Goal: Task Accomplishment & Management: Complete application form

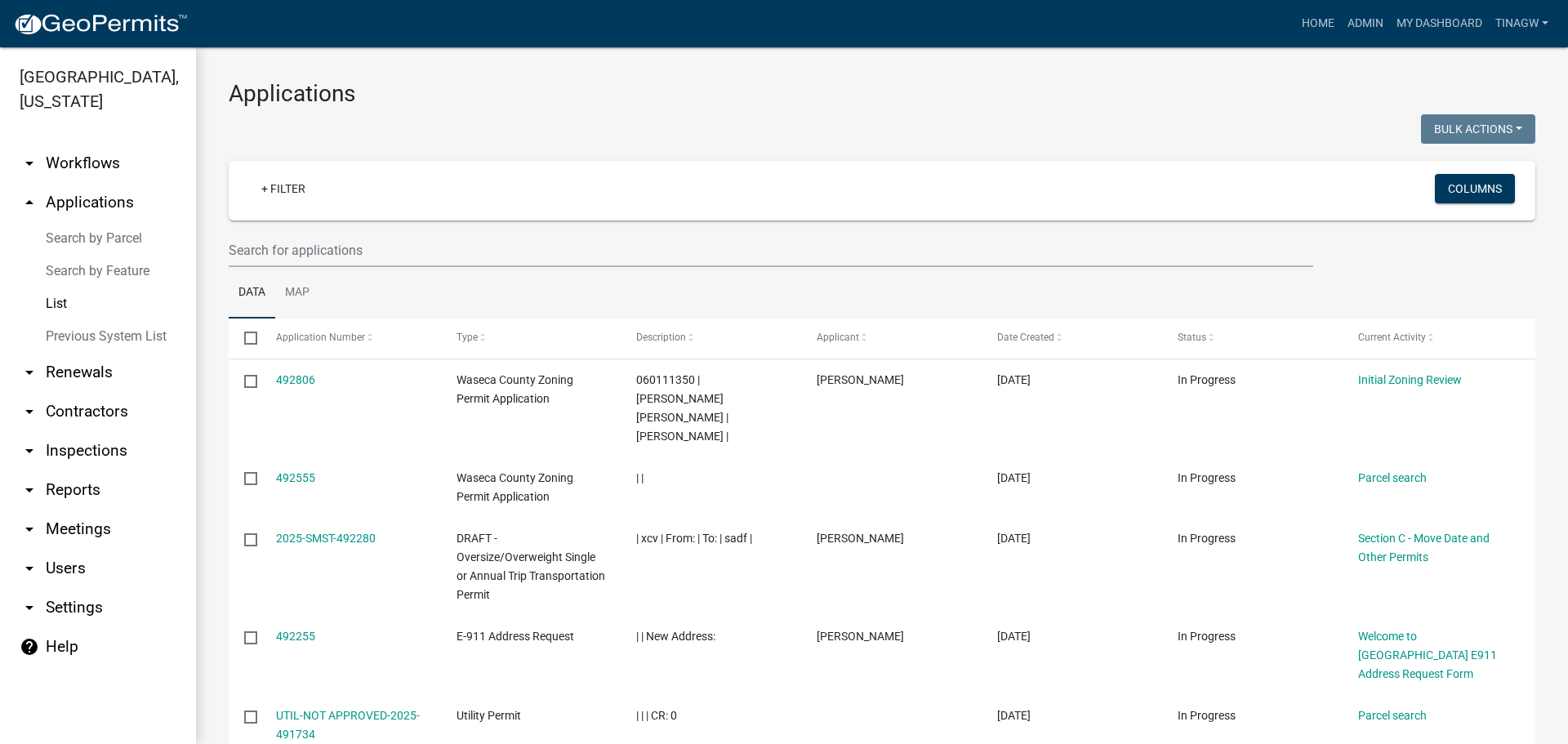
select select "1: 25"
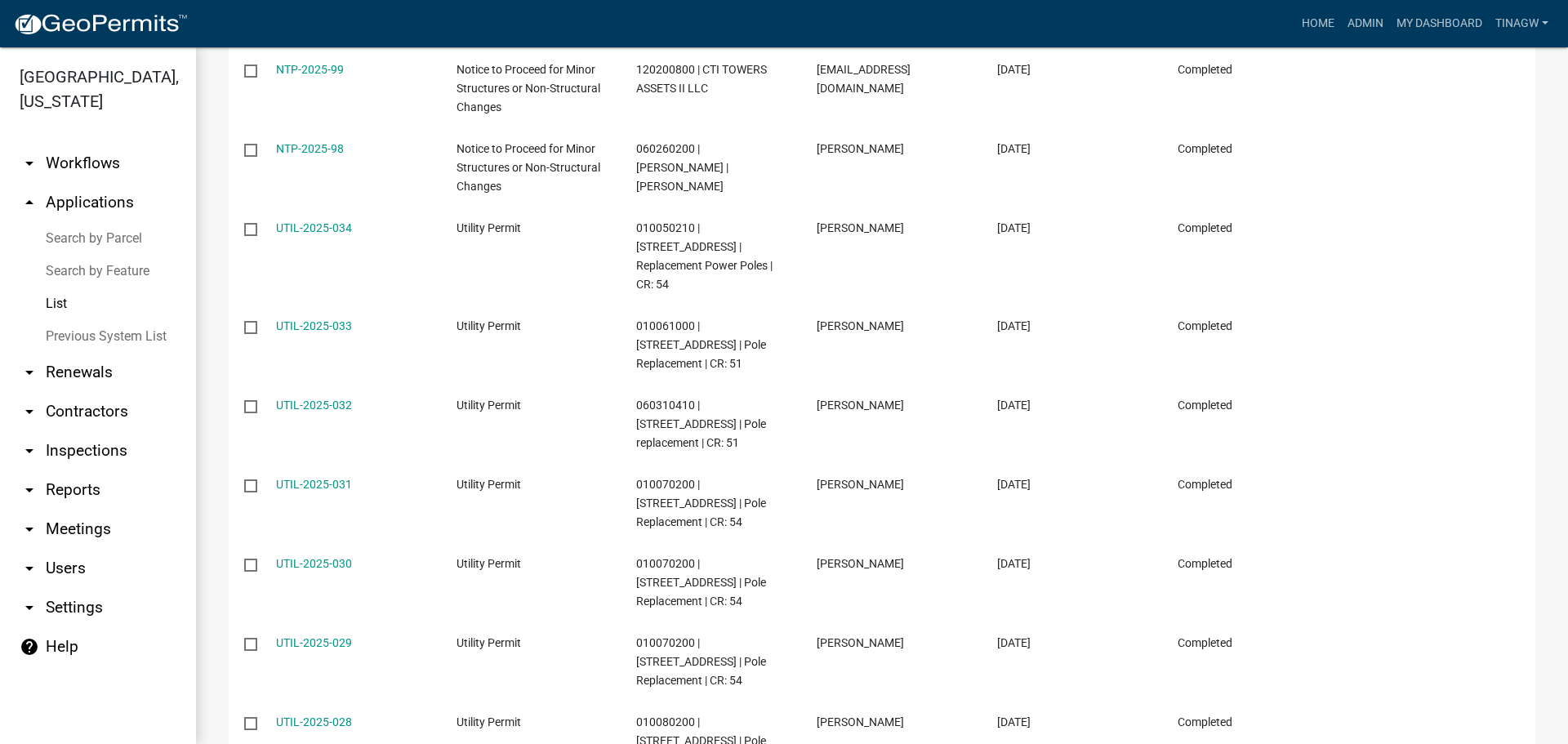
scroll to position [1083, 0]
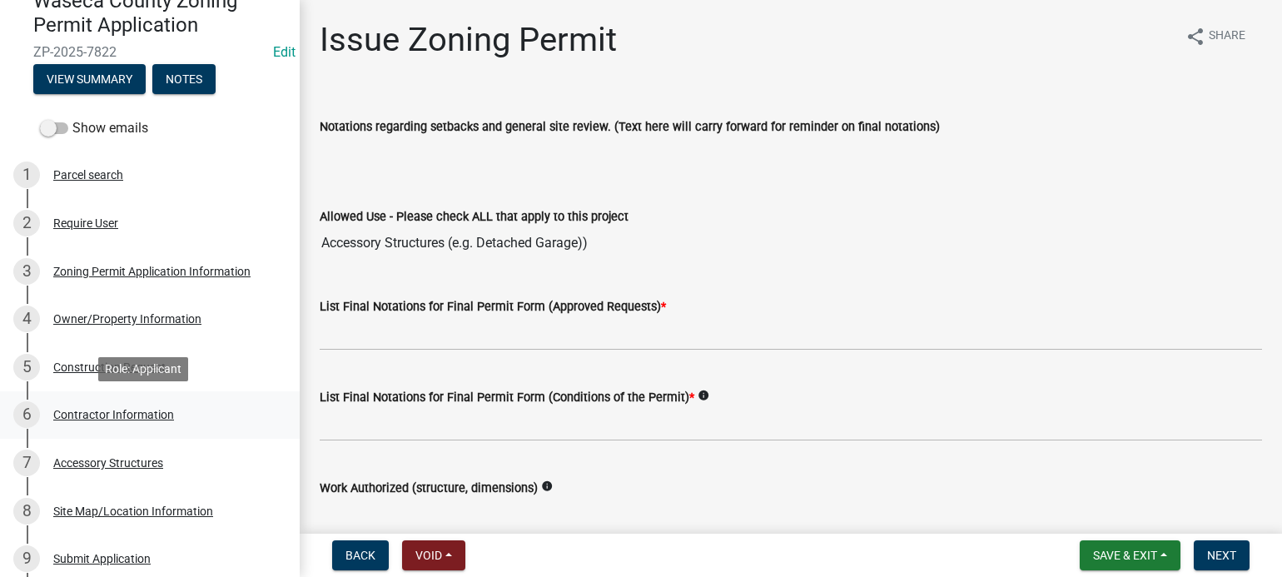
scroll to position [167, 0]
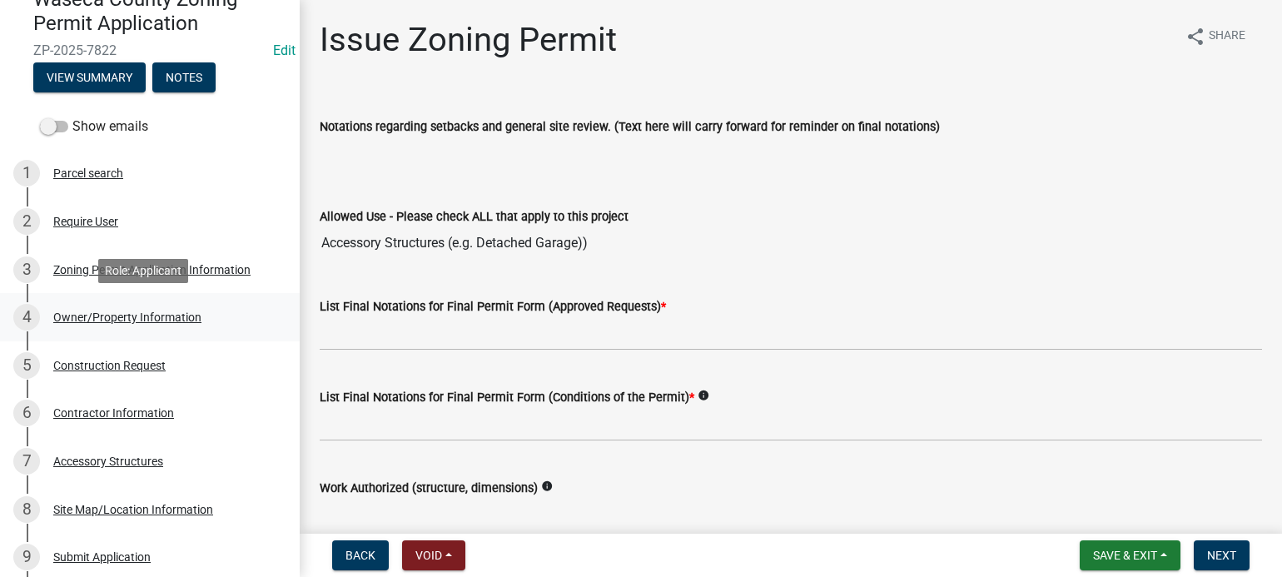
click at [115, 321] on div "Owner/Property Information" at bounding box center [127, 317] width 148 height 12
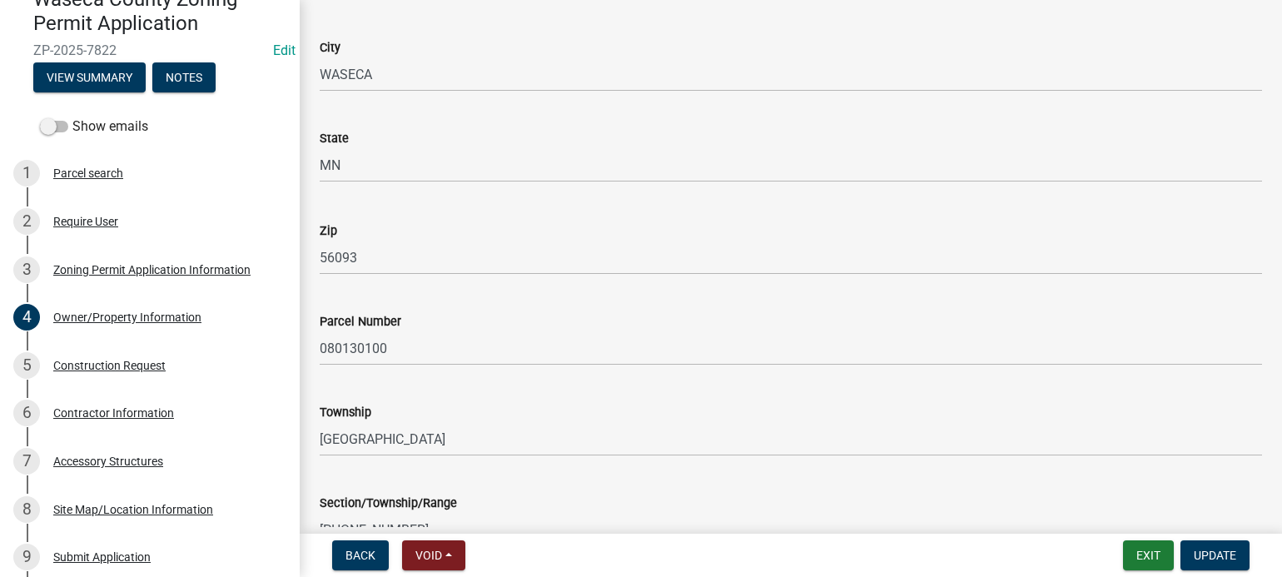
scroll to position [1249, 0]
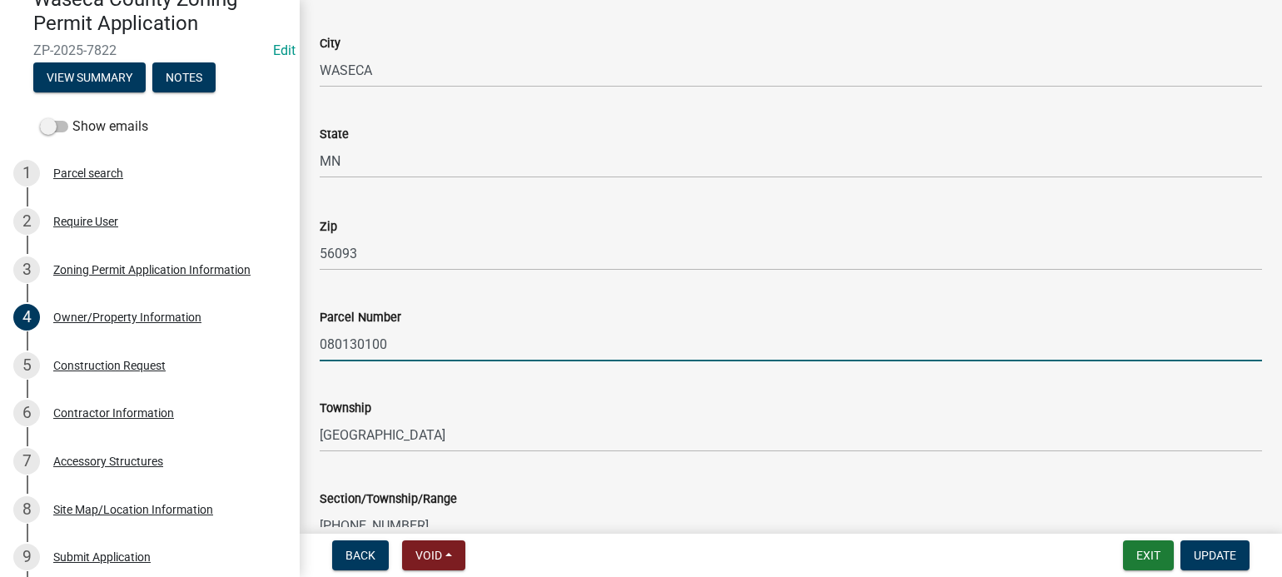
click at [361, 345] on input "080130100" at bounding box center [791, 344] width 943 height 34
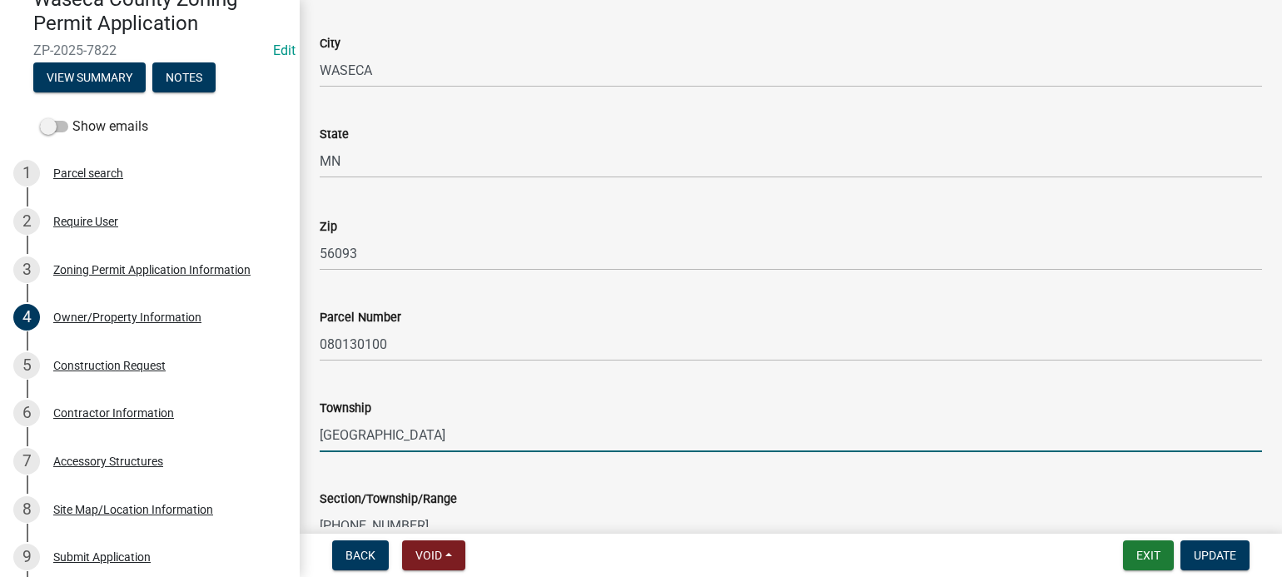
click at [491, 424] on input "[GEOGRAPHIC_DATA]" at bounding box center [791, 435] width 943 height 34
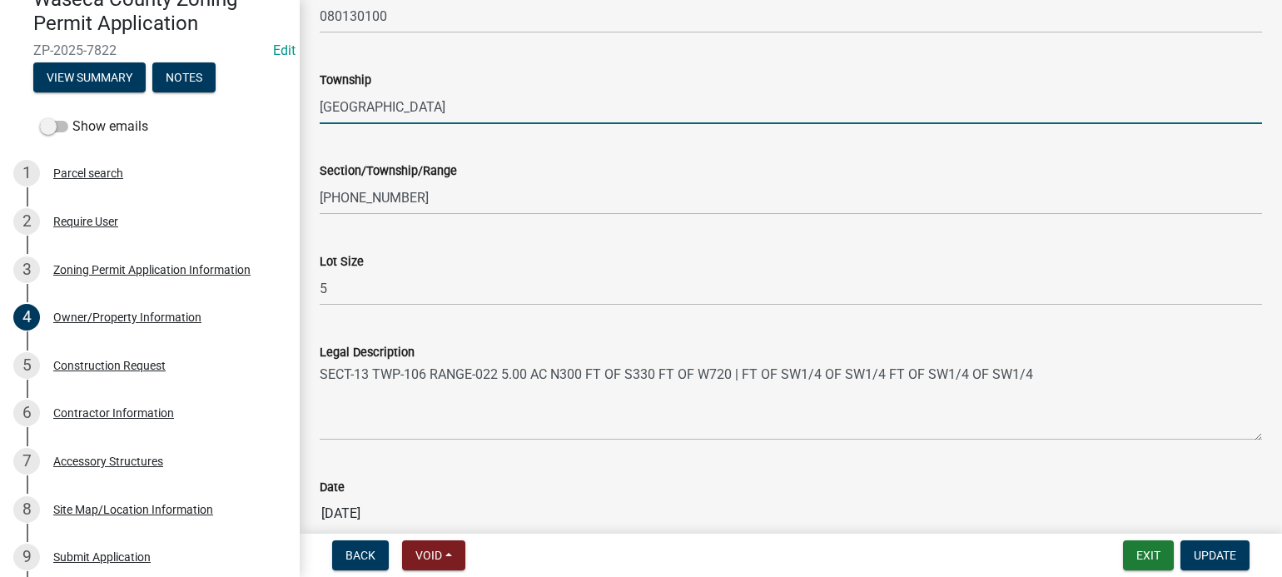
scroll to position [1659, 0]
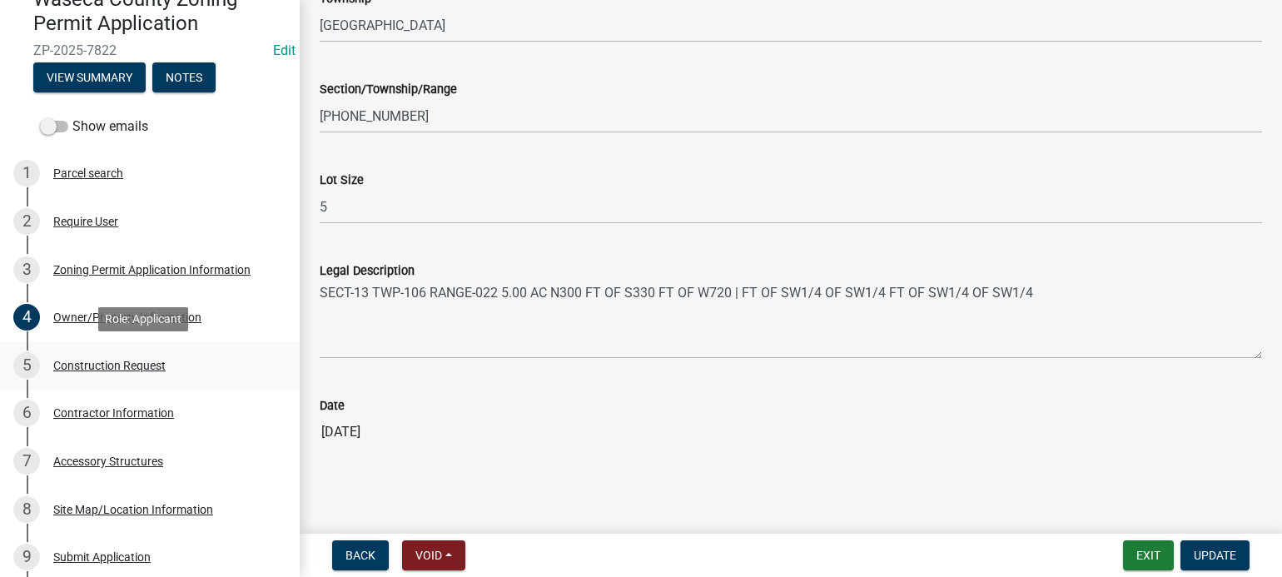
click at [125, 366] on div "Construction Request" at bounding box center [109, 366] width 112 height 12
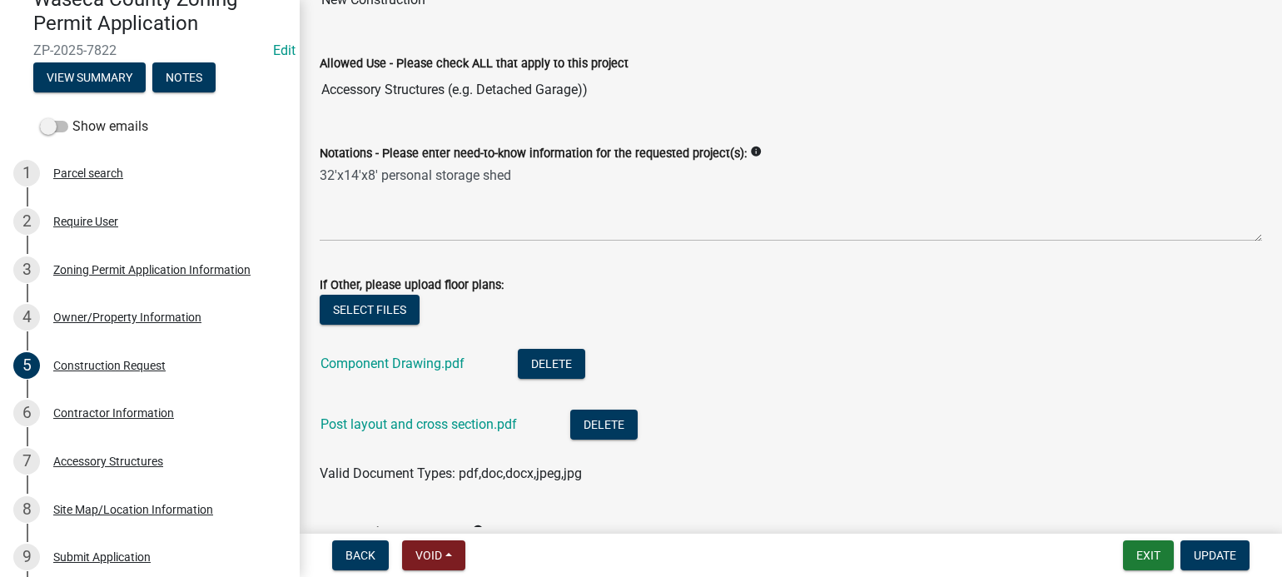
scroll to position [167, 0]
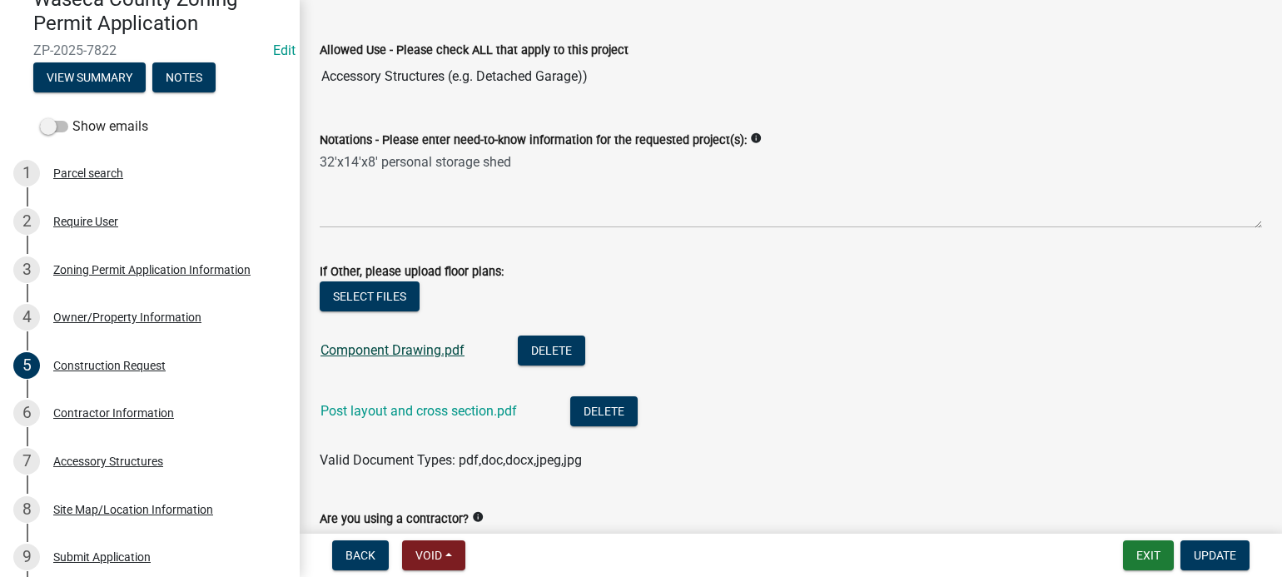
click at [401, 351] on link "Component Drawing.pdf" at bounding box center [393, 350] width 144 height 16
click at [431, 411] on link "Post layout and cross section.pdf" at bounding box center [419, 411] width 197 height 16
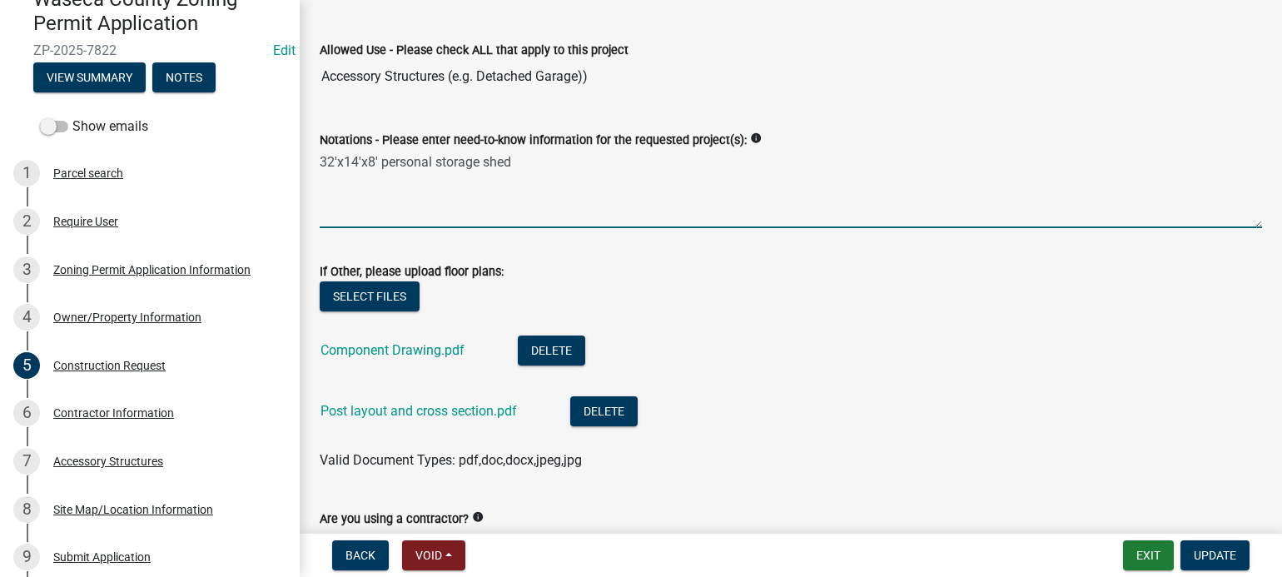
drag, startPoint x: 518, startPoint y: 166, endPoint x: 306, endPoint y: 157, distance: 211.7
click at [306, 157] on div "Construction Request share Share Request Type New Construction Allowed Use - Pl…" at bounding box center [791, 514] width 983 height 1322
drag, startPoint x: 336, startPoint y: 162, endPoint x: 859, endPoint y: 153, distance: 522.2
click at [859, 153] on textarea "32'x14'x8' personal storage shed" at bounding box center [791, 189] width 943 height 78
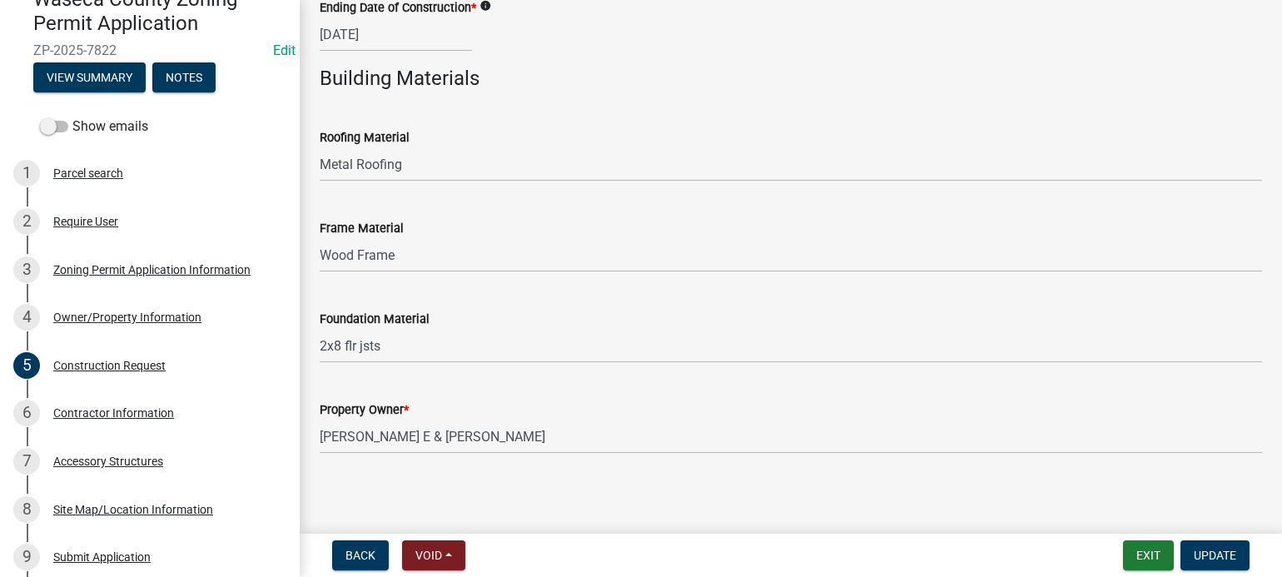
scroll to position [865, 0]
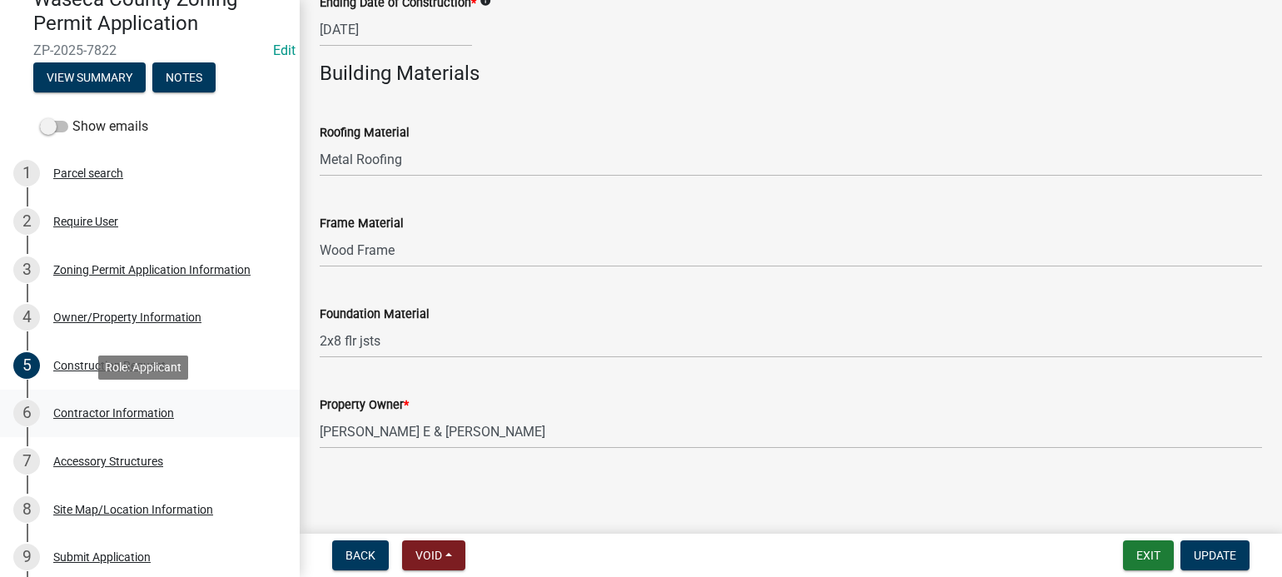
click at [103, 407] on div "Contractor Information" at bounding box center [113, 413] width 121 height 12
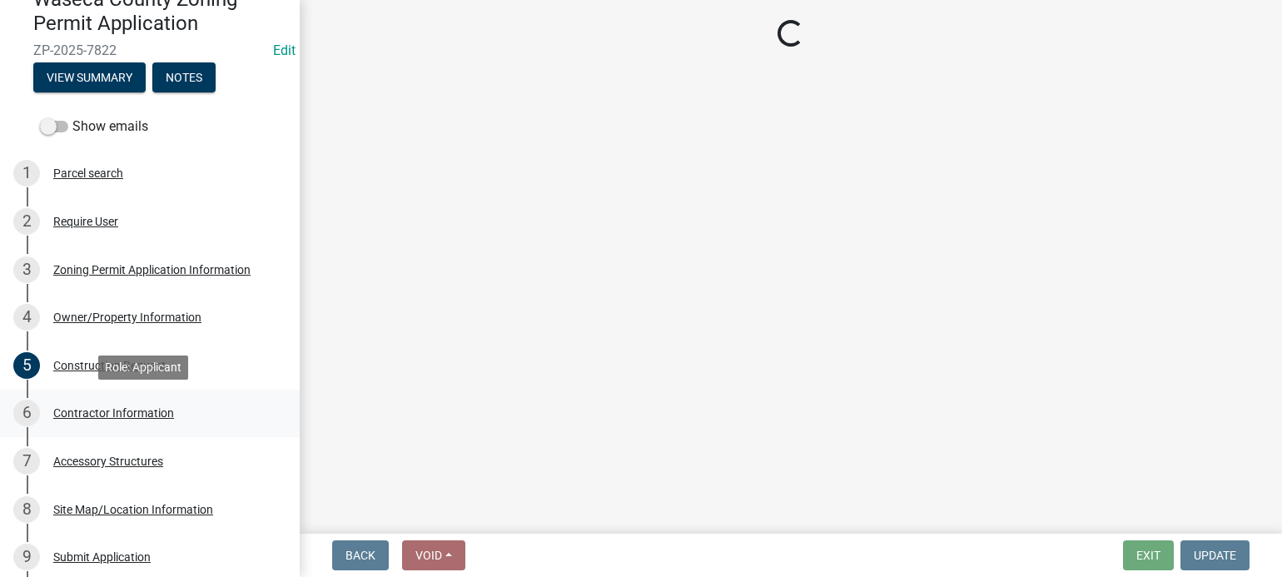
scroll to position [0, 0]
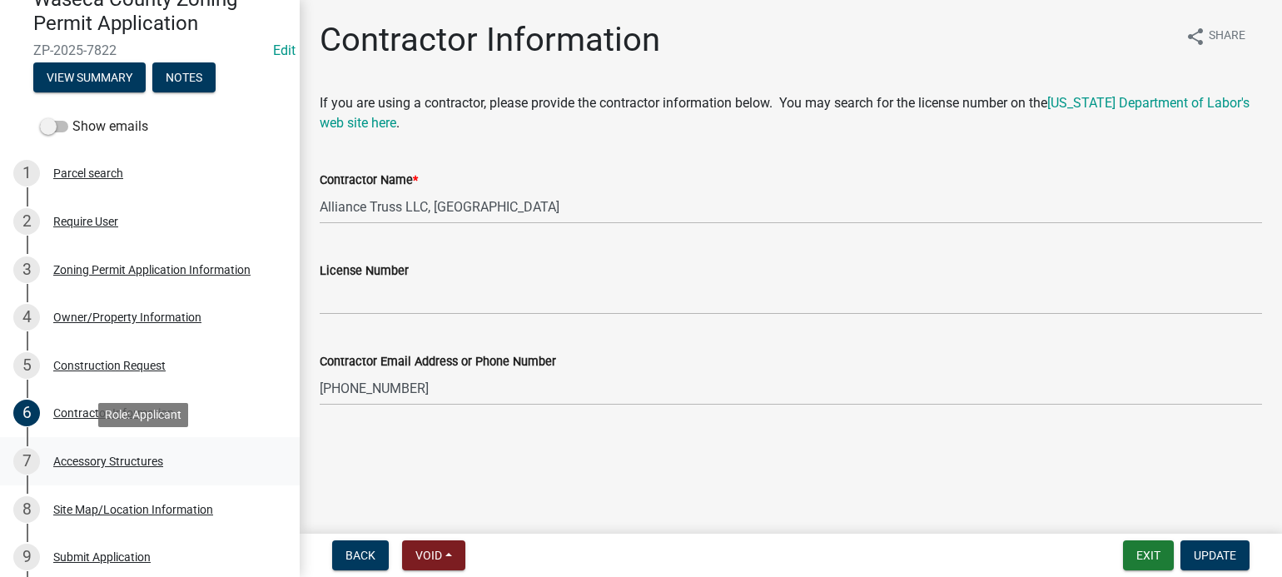
click at [102, 463] on div "Accessory Structures" at bounding box center [108, 461] width 110 height 12
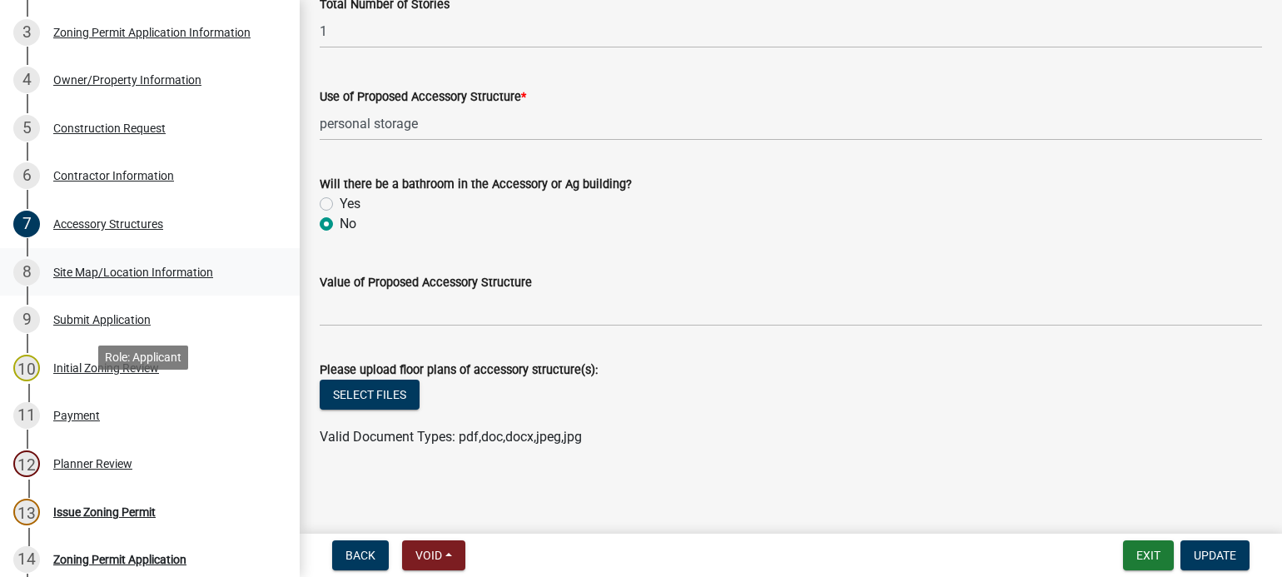
scroll to position [416, 0]
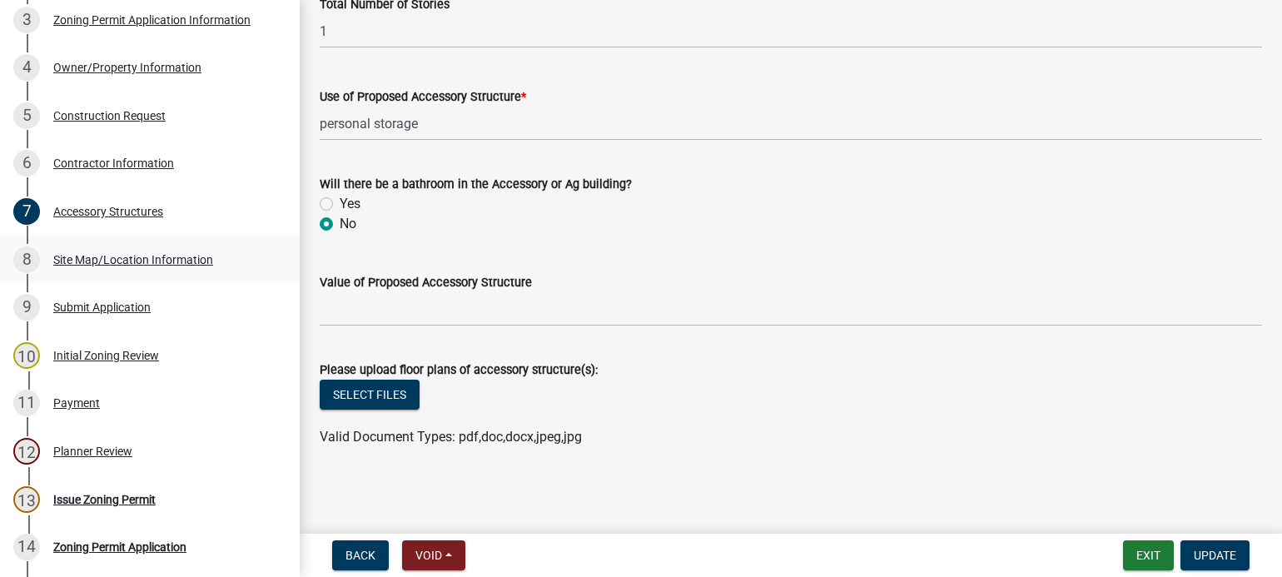
click at [140, 261] on div "Site Map/Location Information" at bounding box center [133, 260] width 160 height 12
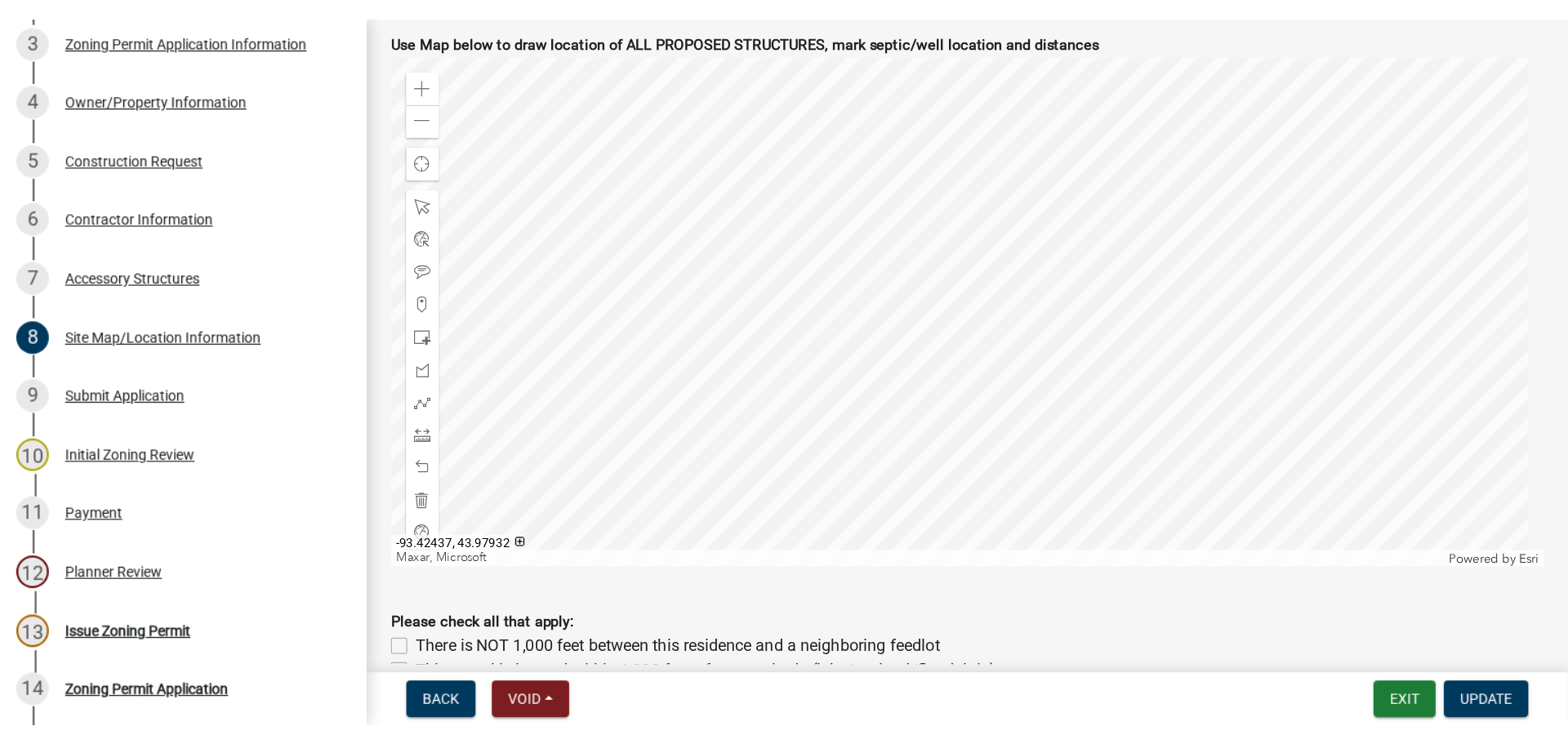
scroll to position [734, 0]
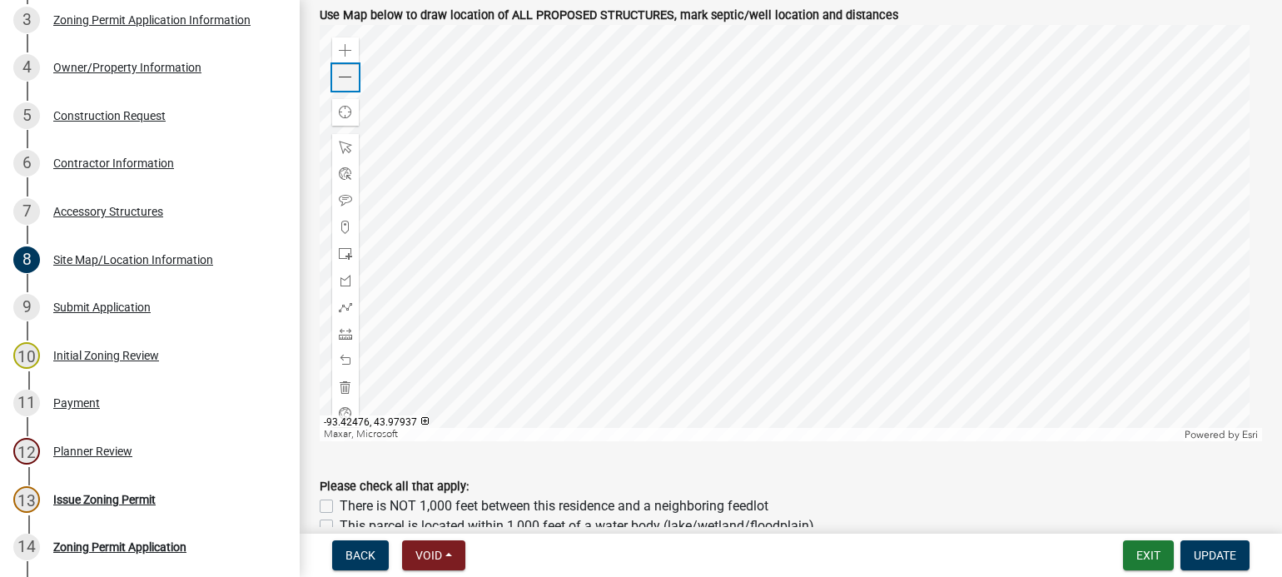
click at [346, 71] on span at bounding box center [345, 77] width 13 height 13
click at [348, 72] on span at bounding box center [345, 77] width 13 height 13
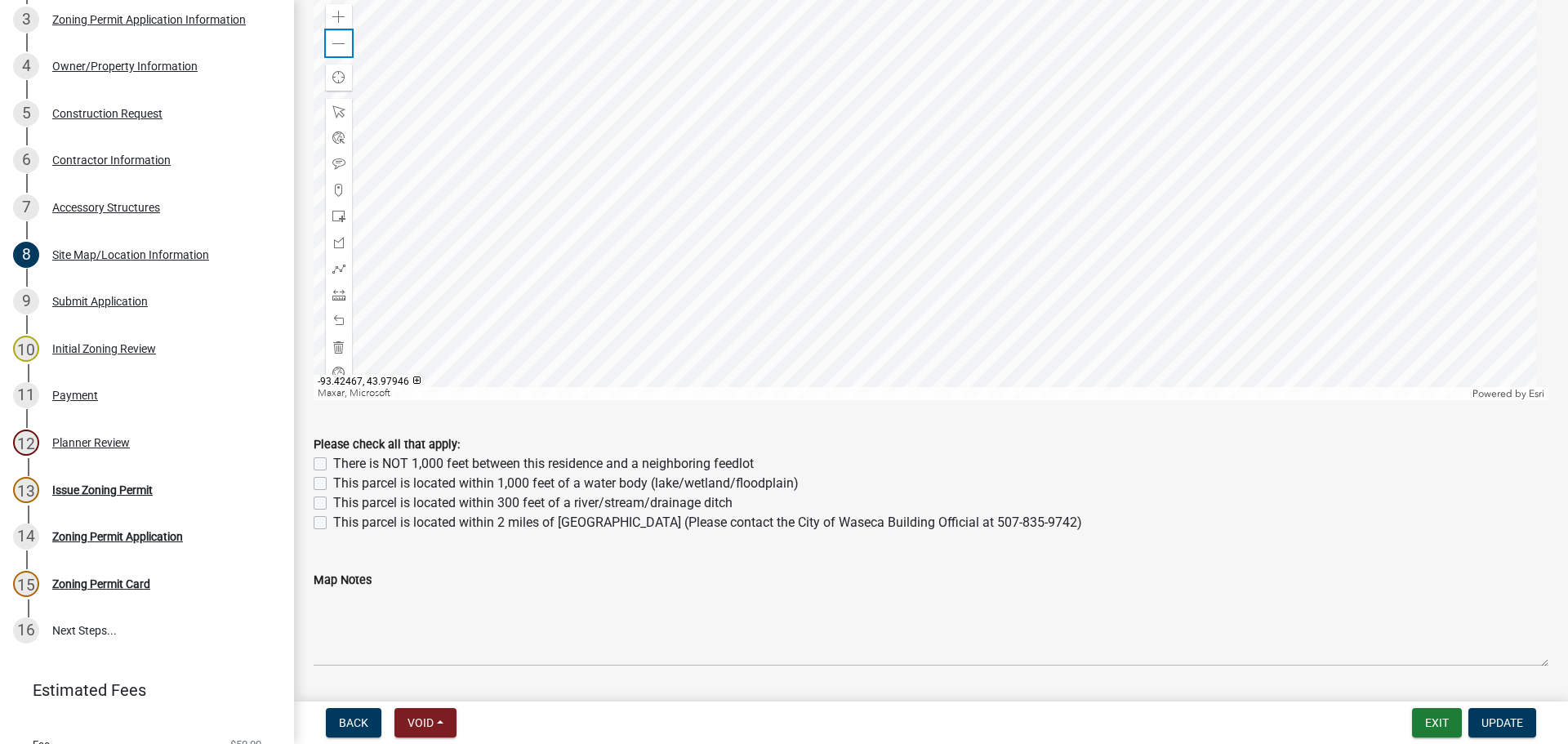
scroll to position [955, 0]
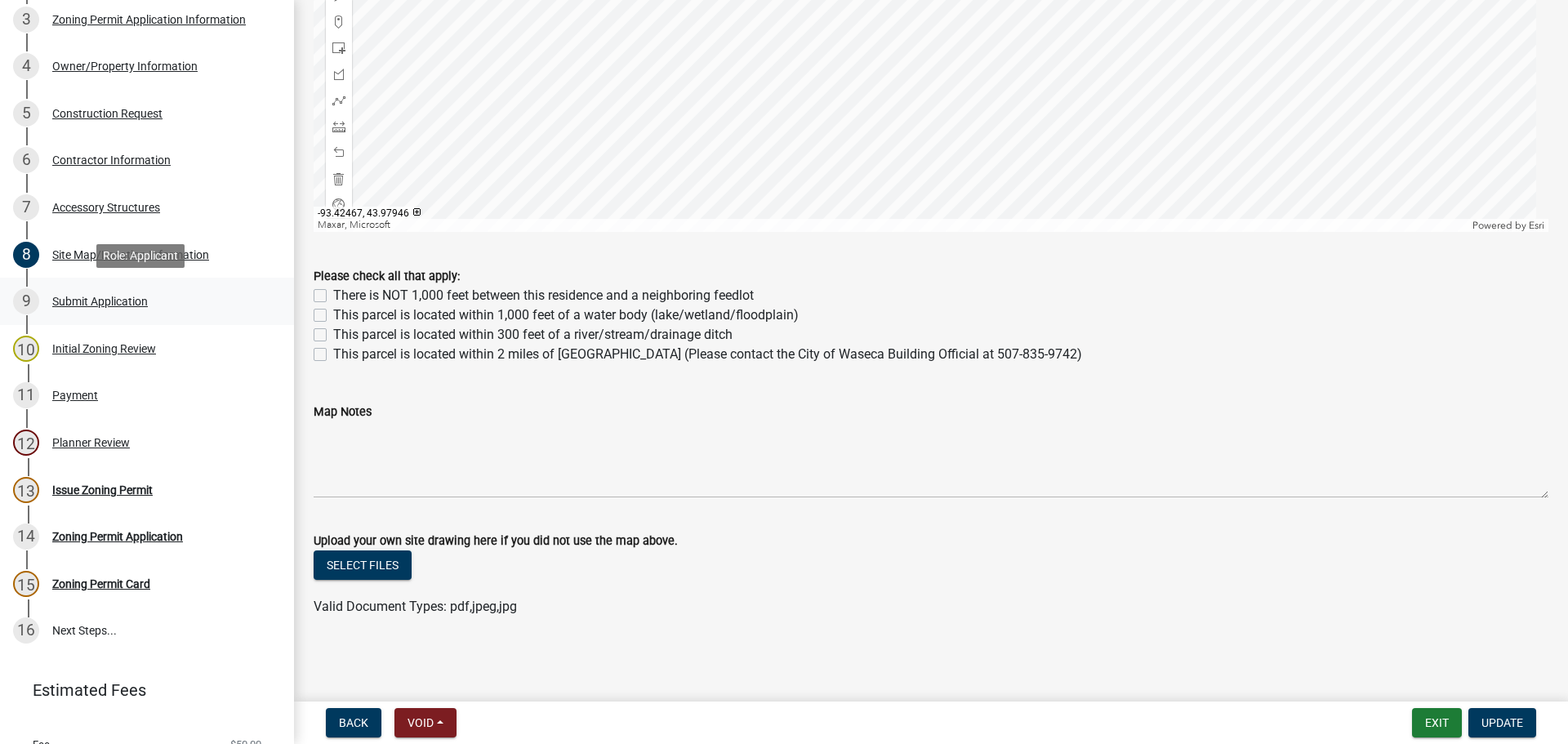
click at [97, 306] on div "9 Submit Application" at bounding box center [140, 301] width 255 height 26
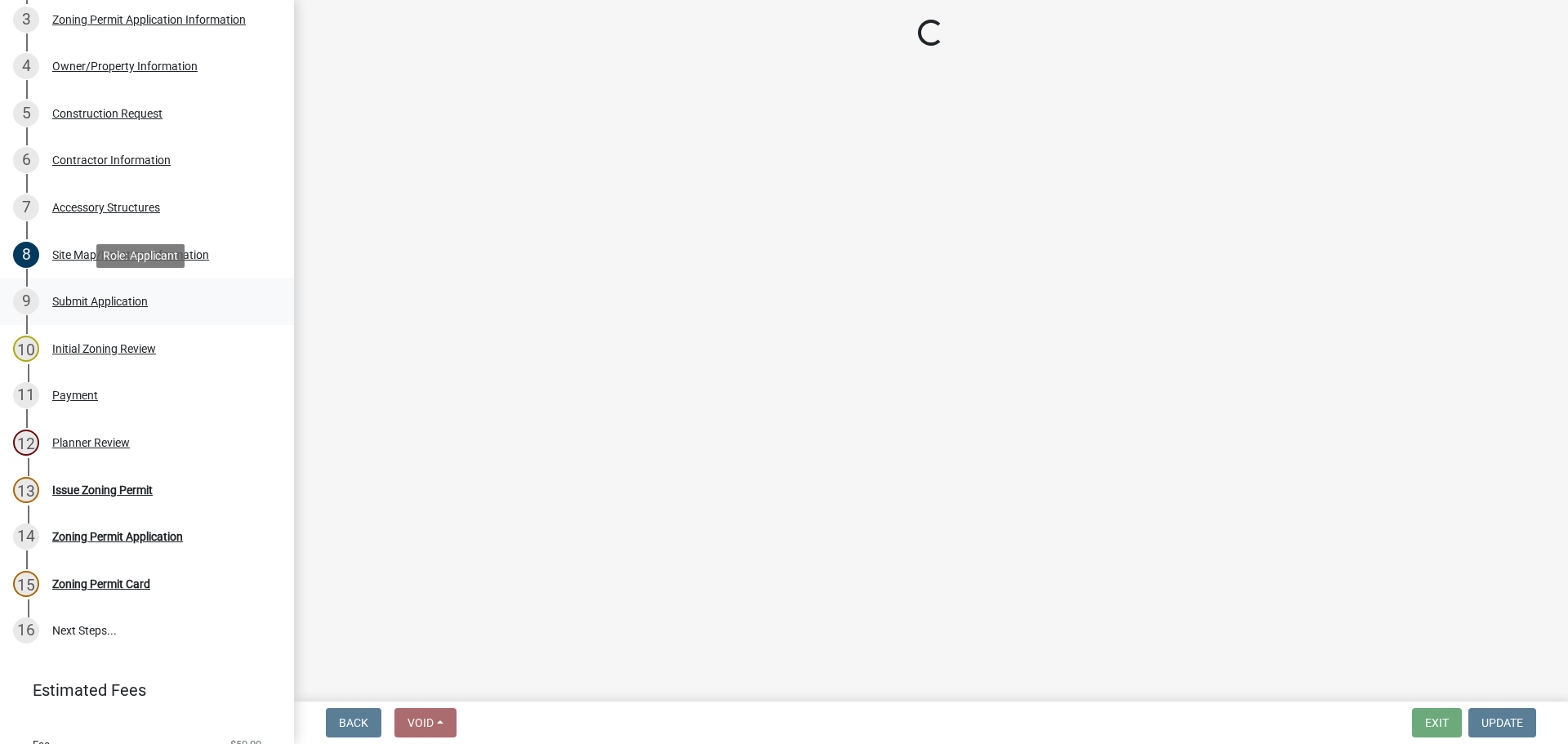
scroll to position [0, 0]
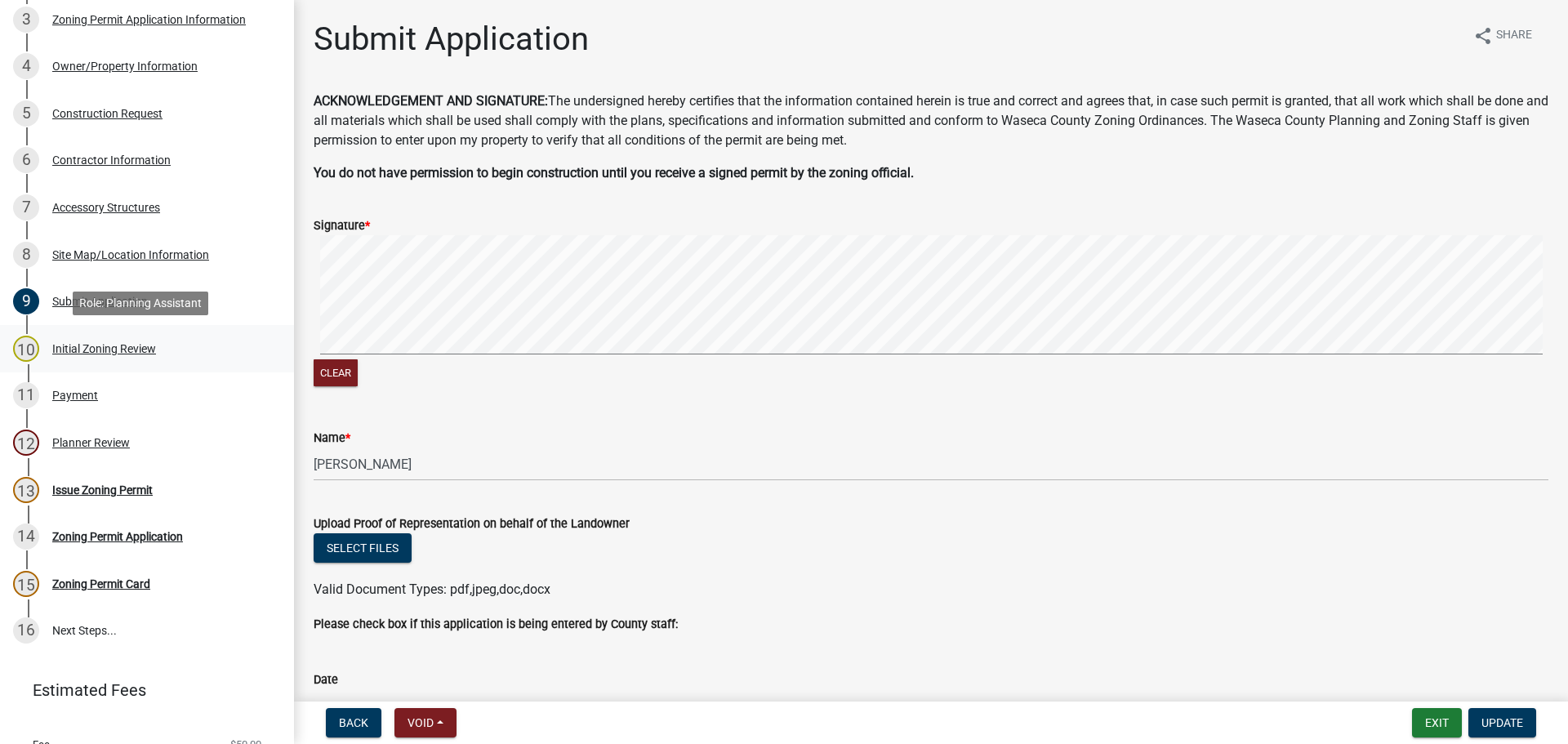
click at [99, 344] on div "Initial Zoning Review" at bounding box center [104, 349] width 104 height 12
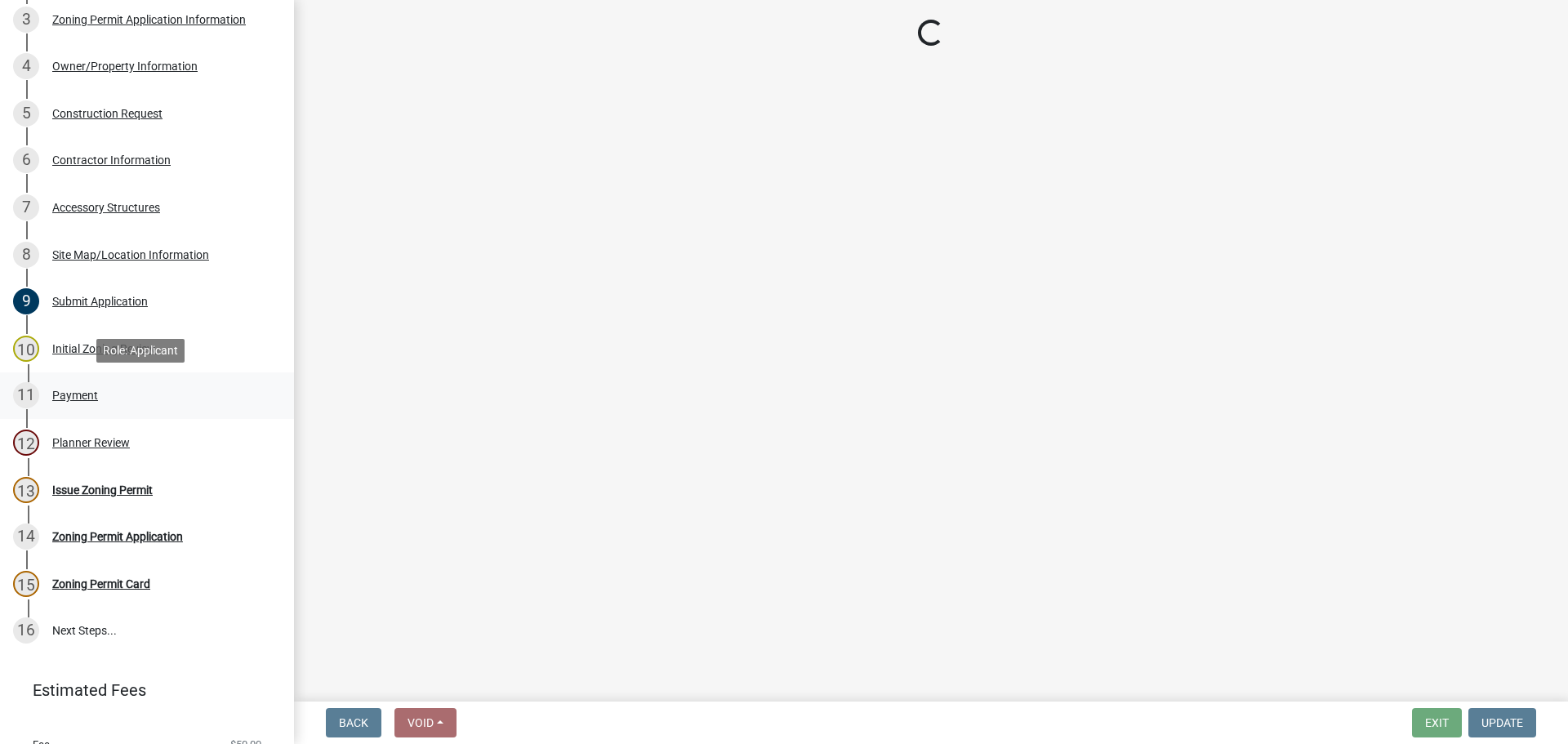
select select "9e7e0f1a-162d-468c-937f-cc7884b0d28a"
select select "6d839d38-f784-434a-a355-9dbcceaeb93c"
select select "f85b0be6-0ba0-4e52-abd8-9a831d915a76"
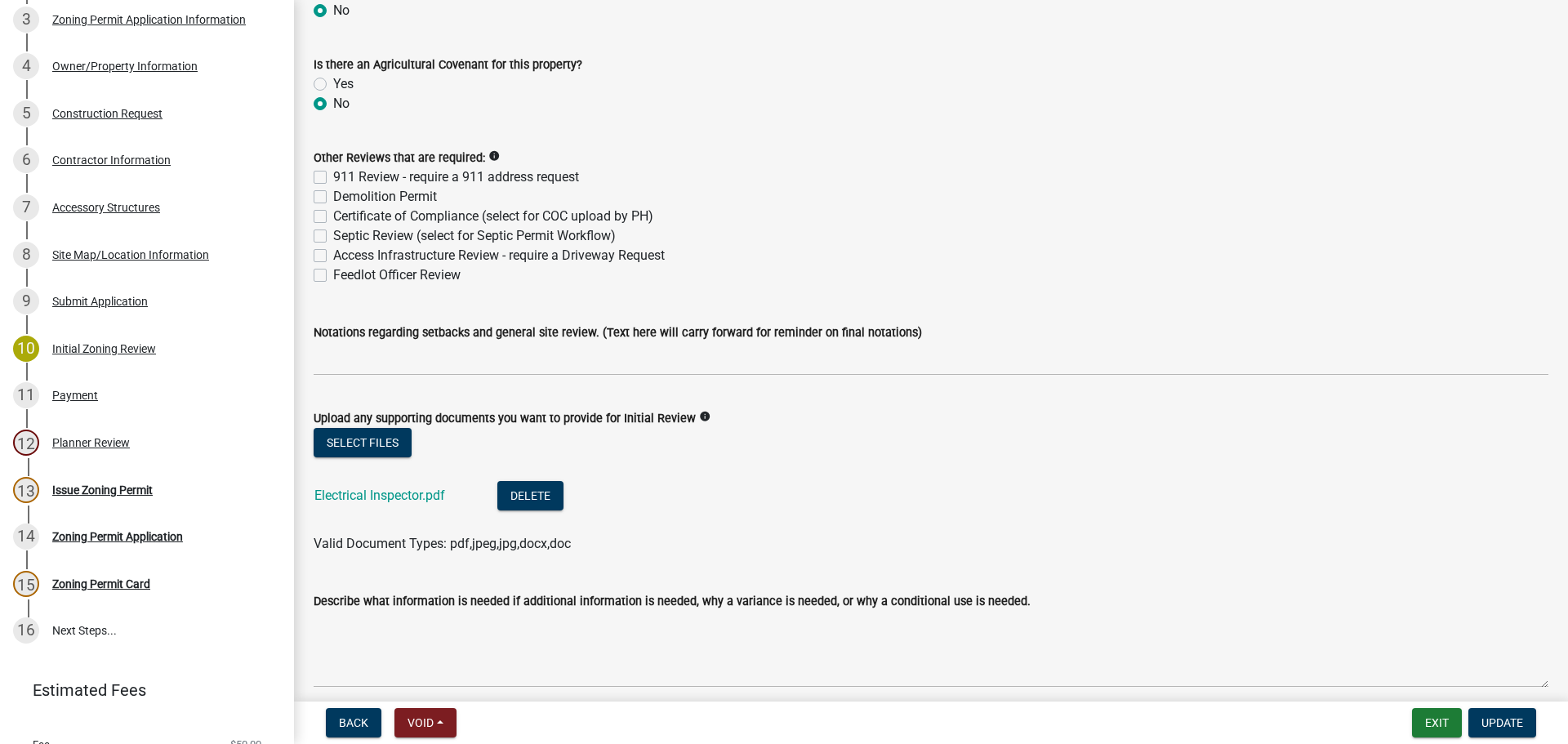
scroll to position [3347, 0]
click at [76, 389] on div "Payment" at bounding box center [75, 395] width 46 height 12
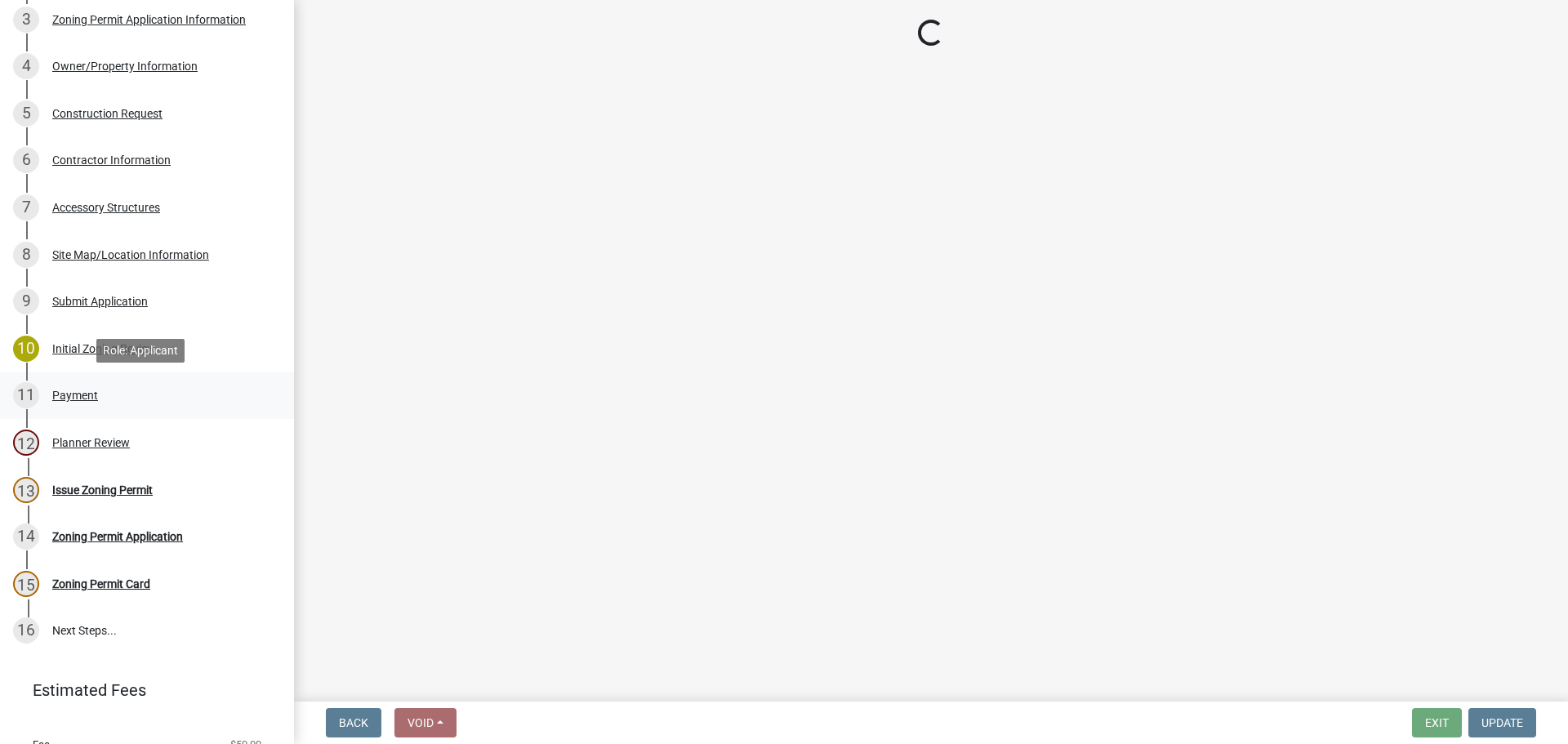
scroll to position [0, 0]
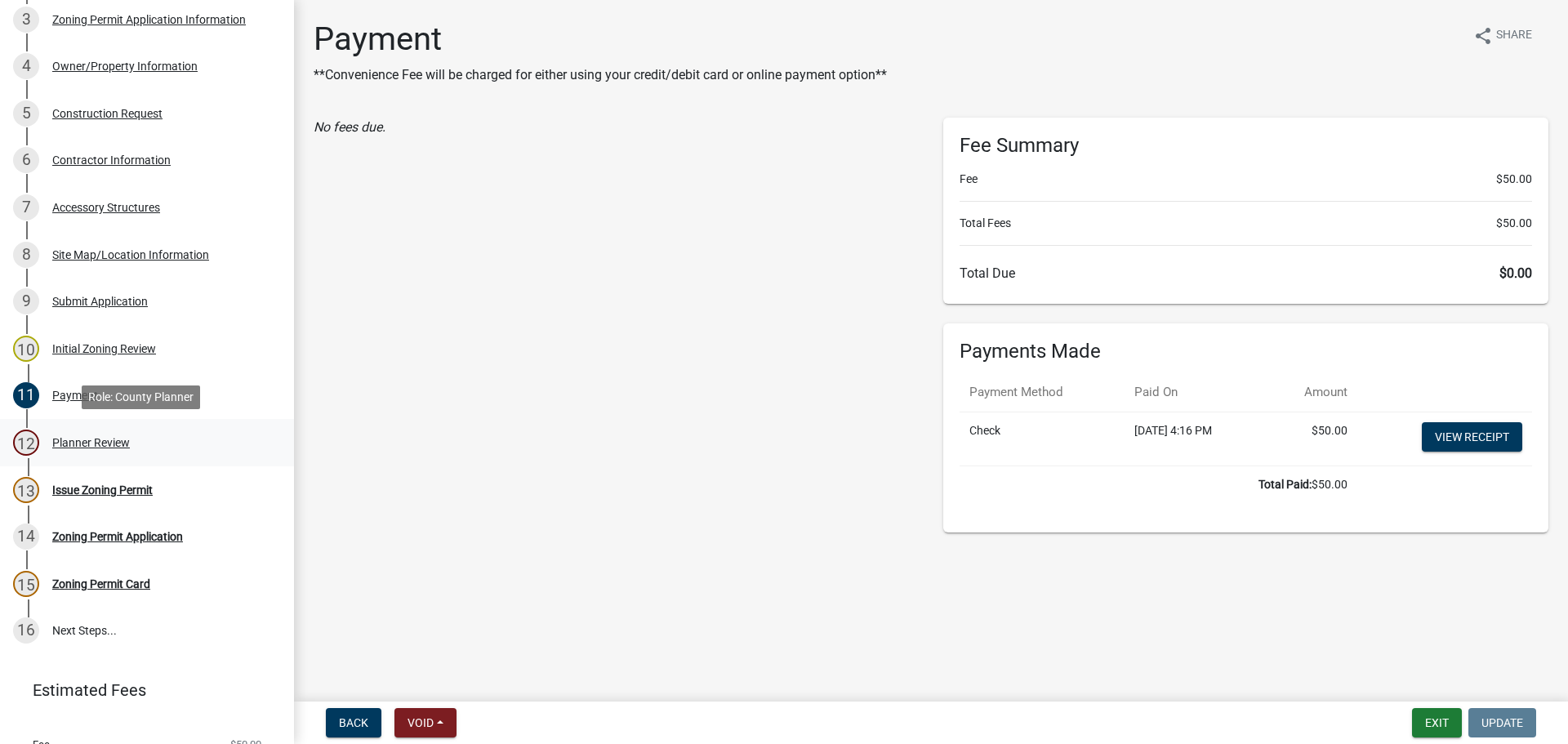
click at [66, 443] on div "Planner Review" at bounding box center [90, 442] width 77 height 12
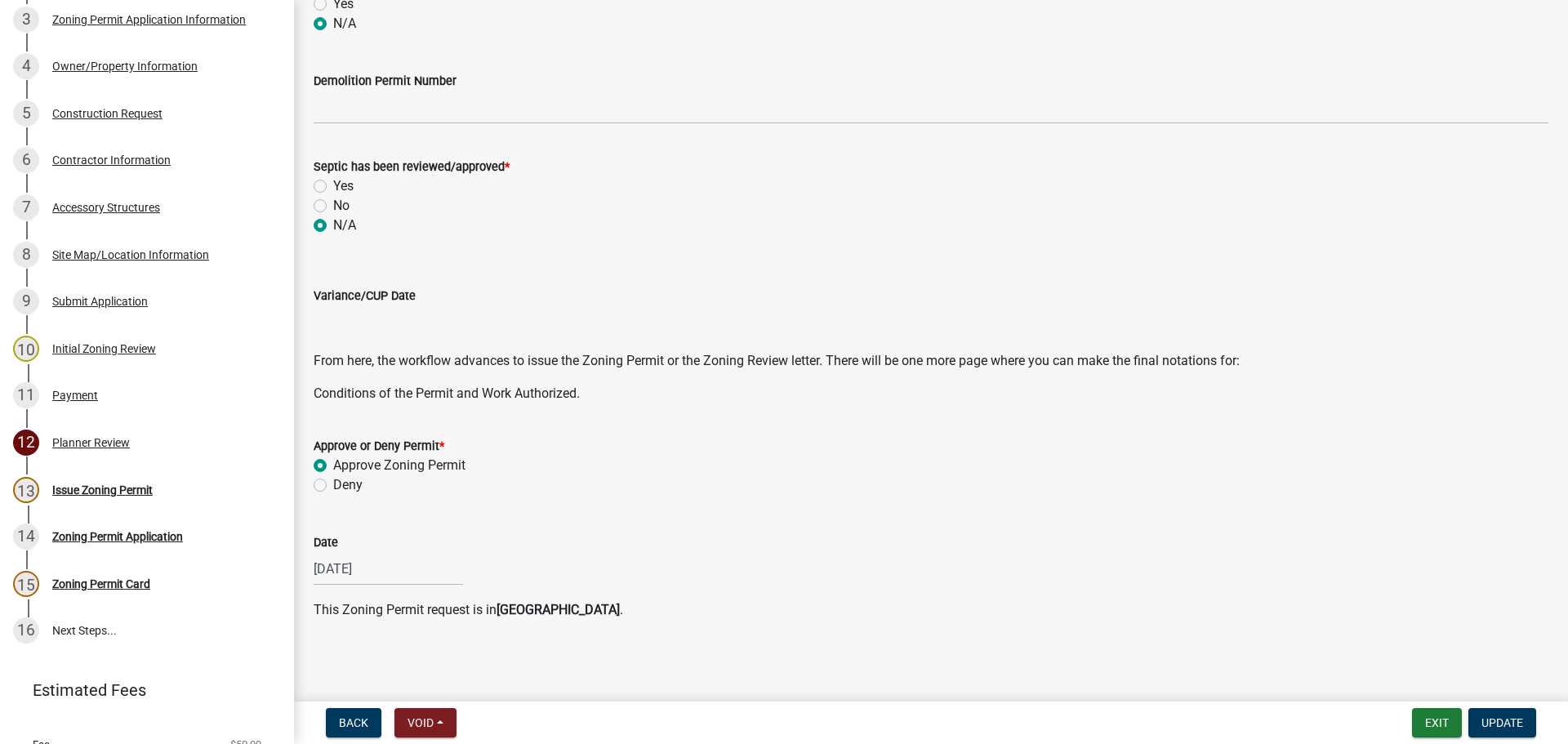
scroll to position [498, 0]
click at [131, 487] on div "Issue Zoning Permit" at bounding box center [102, 490] width 100 height 12
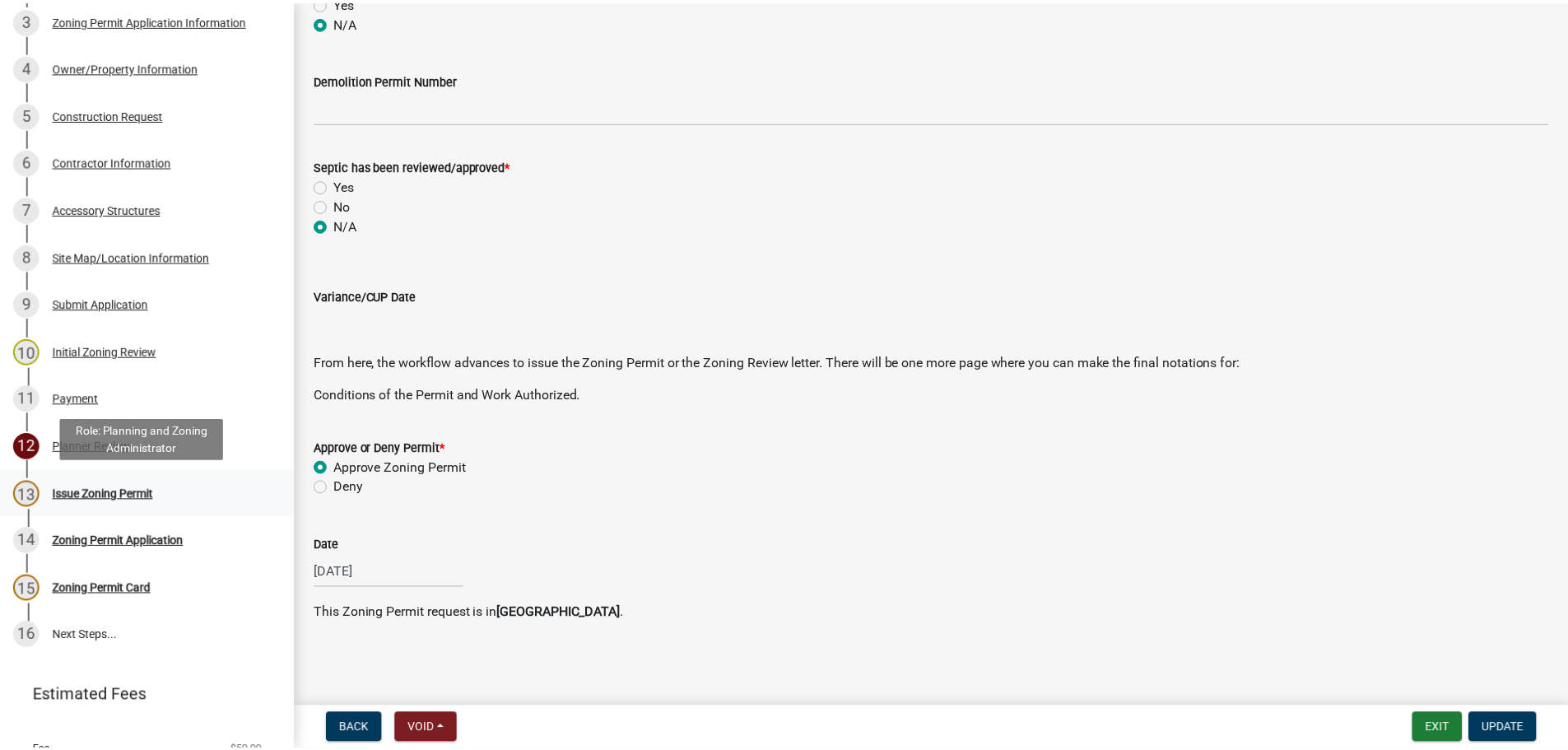
scroll to position [0, 0]
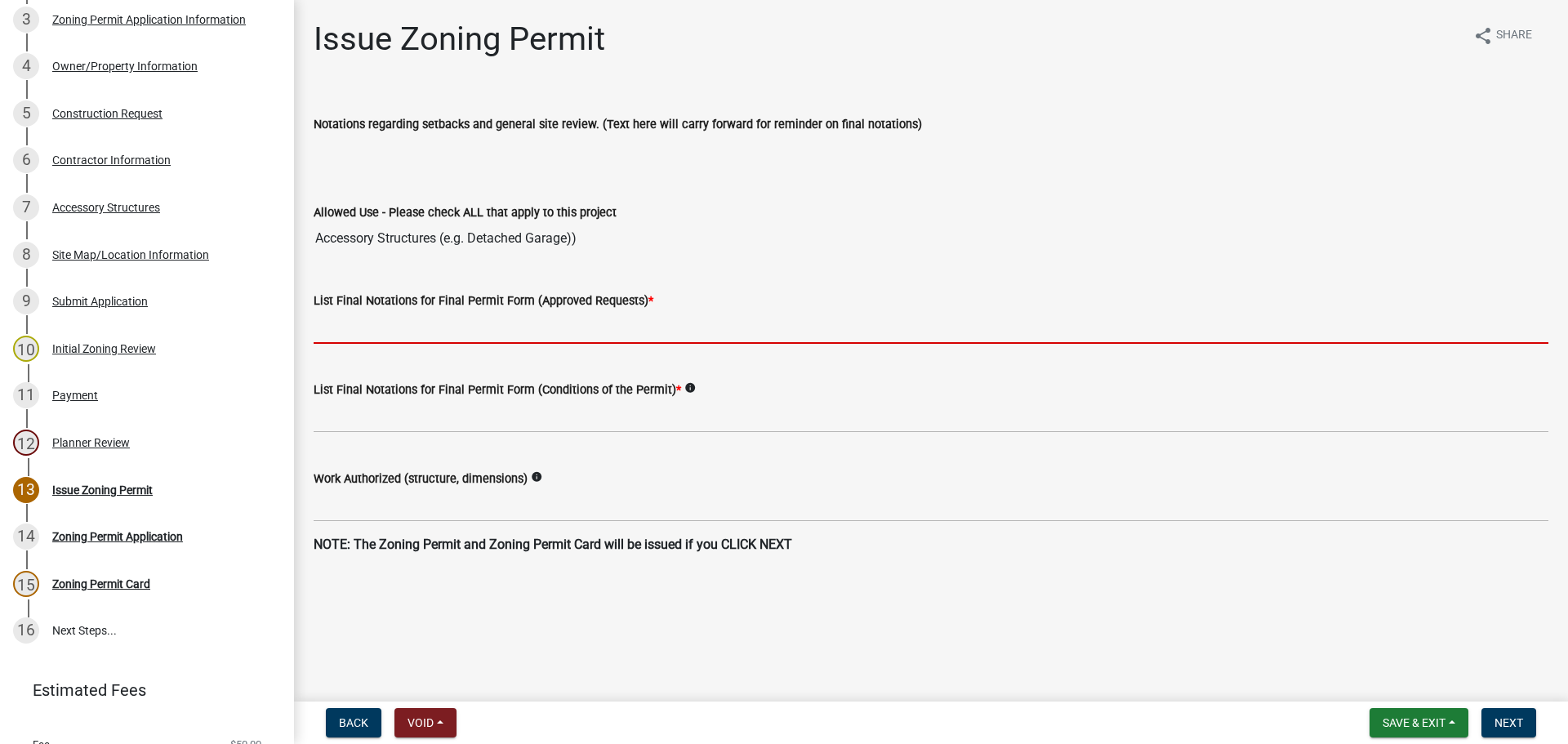
click at [443, 329] on input "List Final Notations for Final Permit Form (Approved Requests) *" at bounding box center [931, 326] width 1235 height 33
paste input "32'x14'x8' personal storage shed"
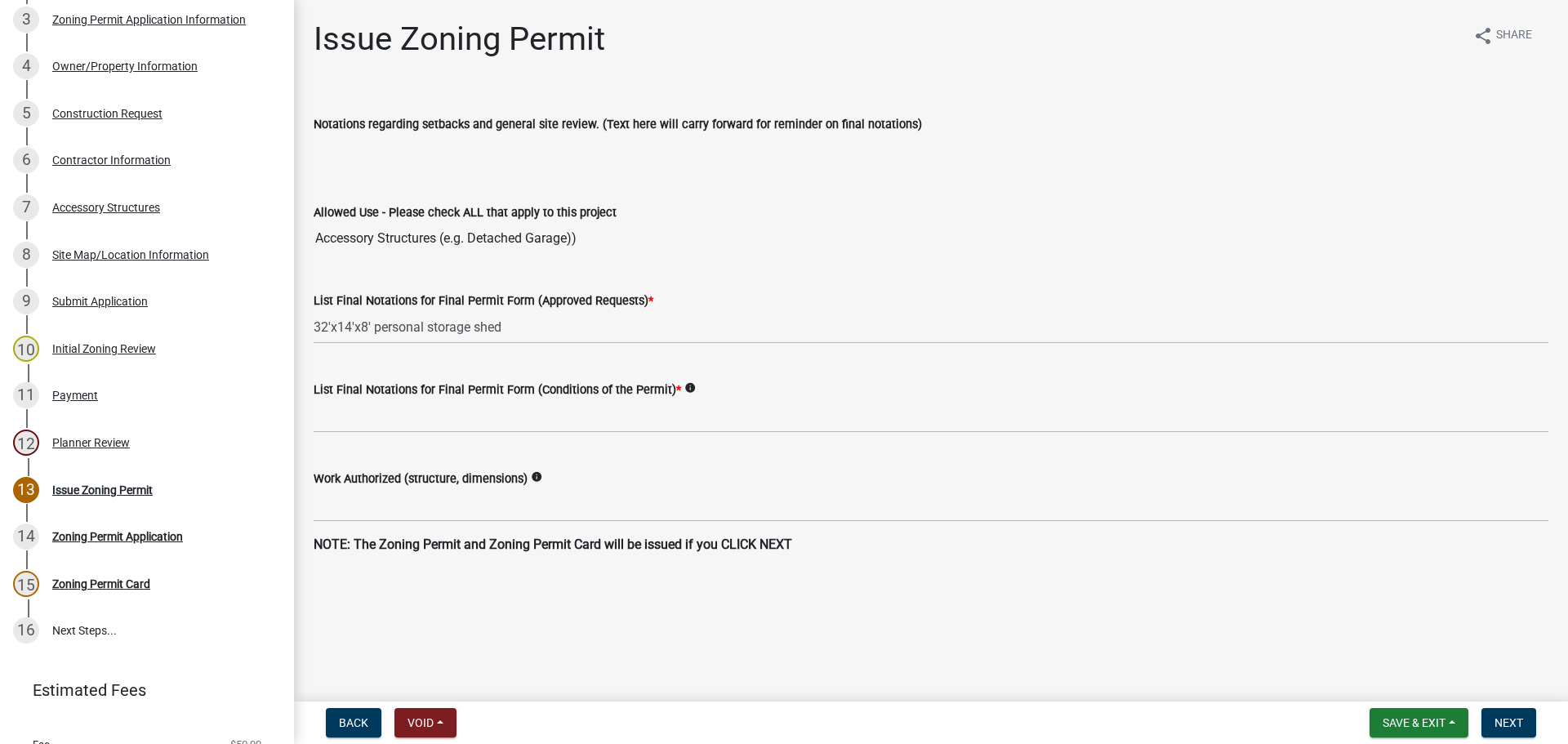
click at [313, 325] on div "List Final Notations for Final Permit Form (Approved Requests) * 32'x14'x8' per…" at bounding box center [931, 305] width 1259 height 75
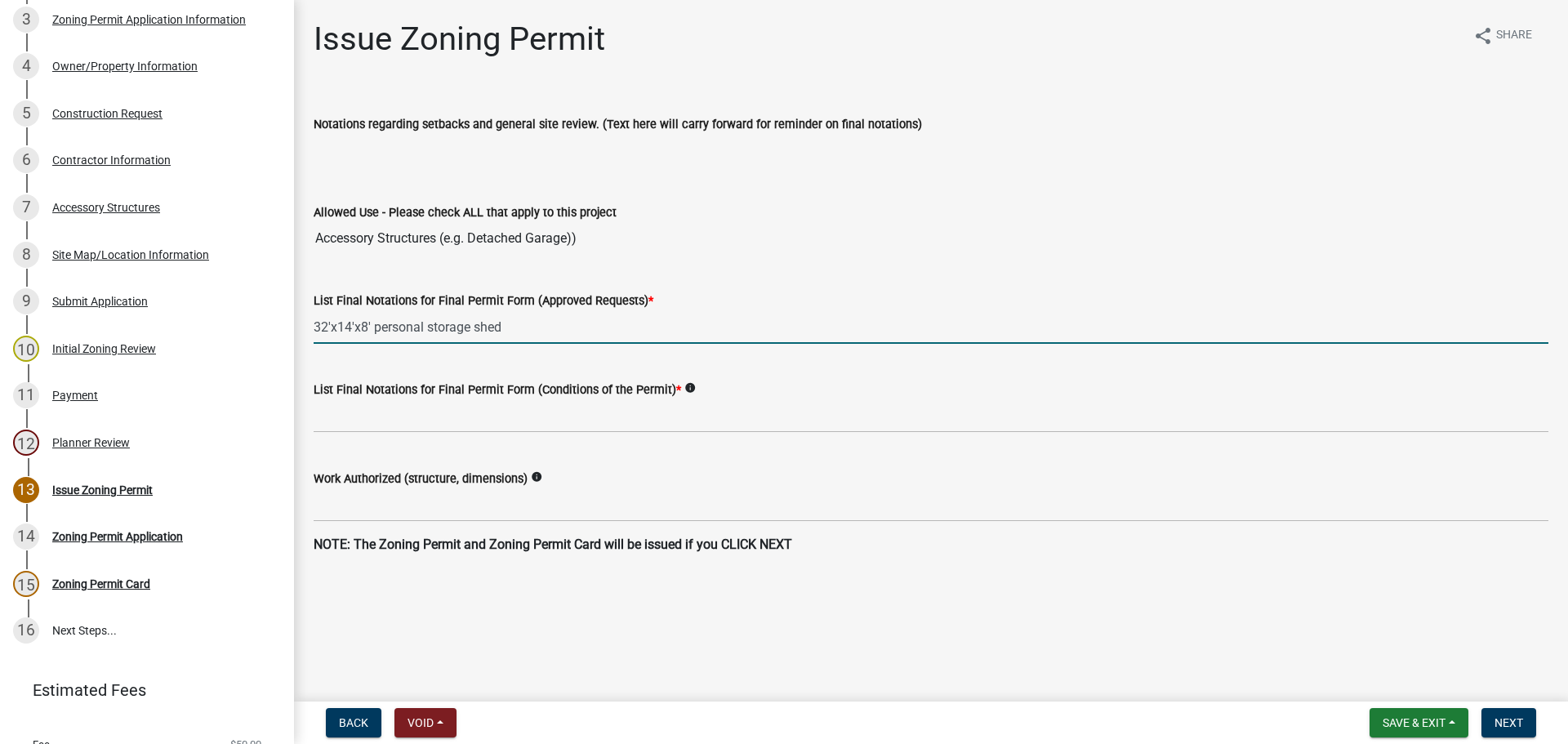
click at [317, 324] on input "32'x14'x8' personal storage shed" at bounding box center [931, 326] width 1235 height 33
type input "To construct a 32'x14'x8' personal storage shed"
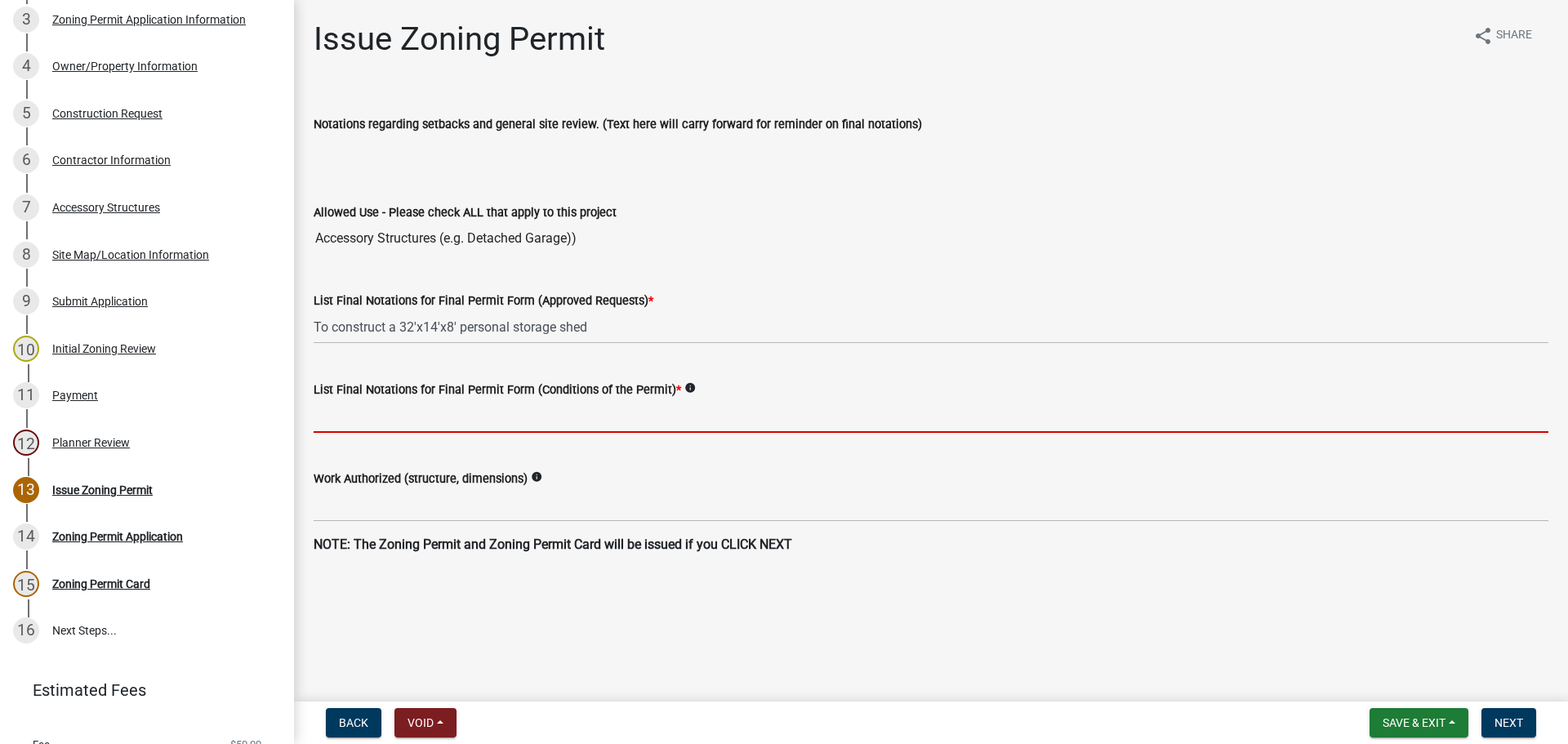
click at [403, 412] on input "List Final Notations for Final Permit Form (Conditions of the Permit) *" at bounding box center [931, 416] width 1235 height 33
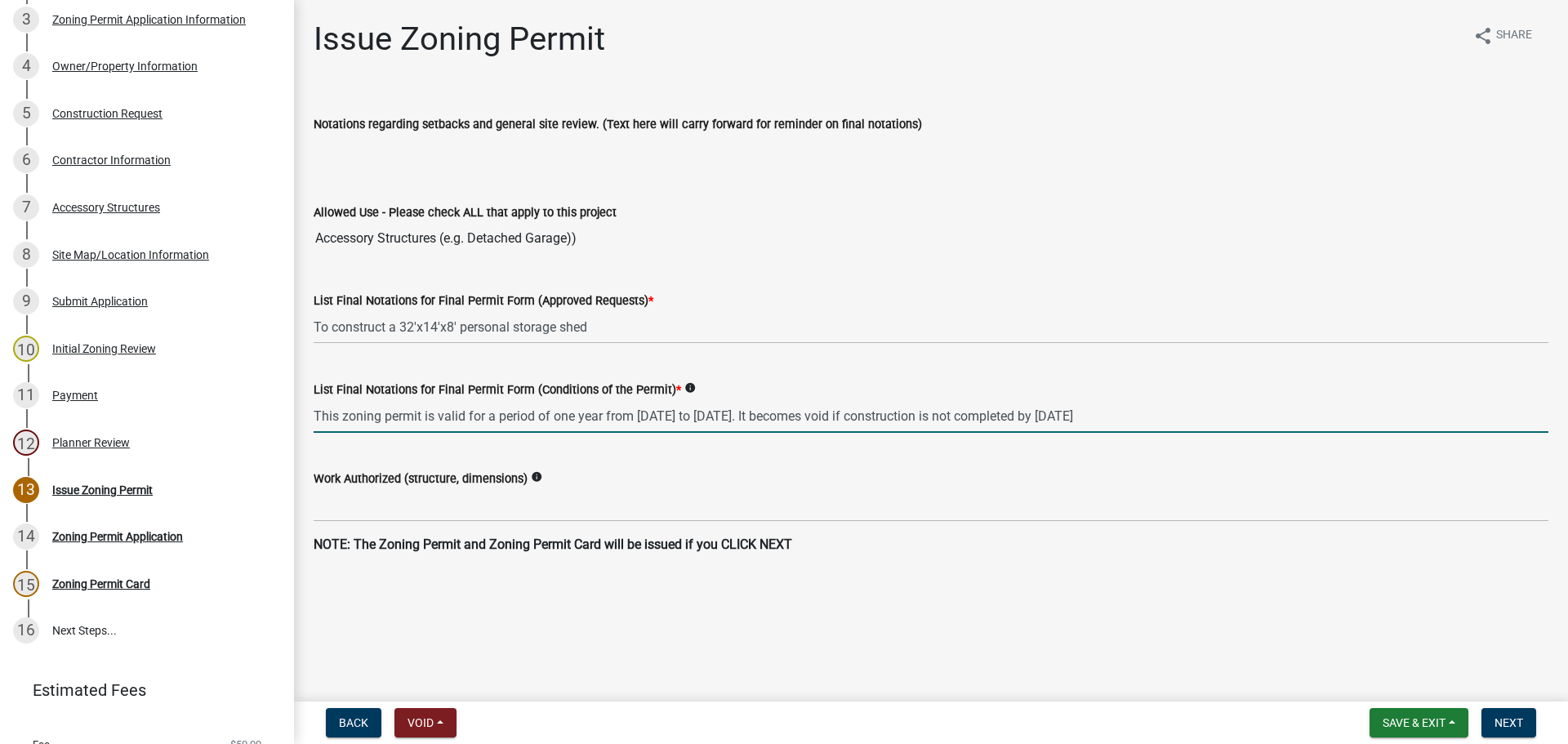
click at [685, 408] on input "This zoning permit is valid for a period of one year from [DATE] to [DATE]. It …" at bounding box center [931, 416] width 1235 height 33
type input "This zoning permit is valid for a period of one year from [DATE] to [DATE]. It …"
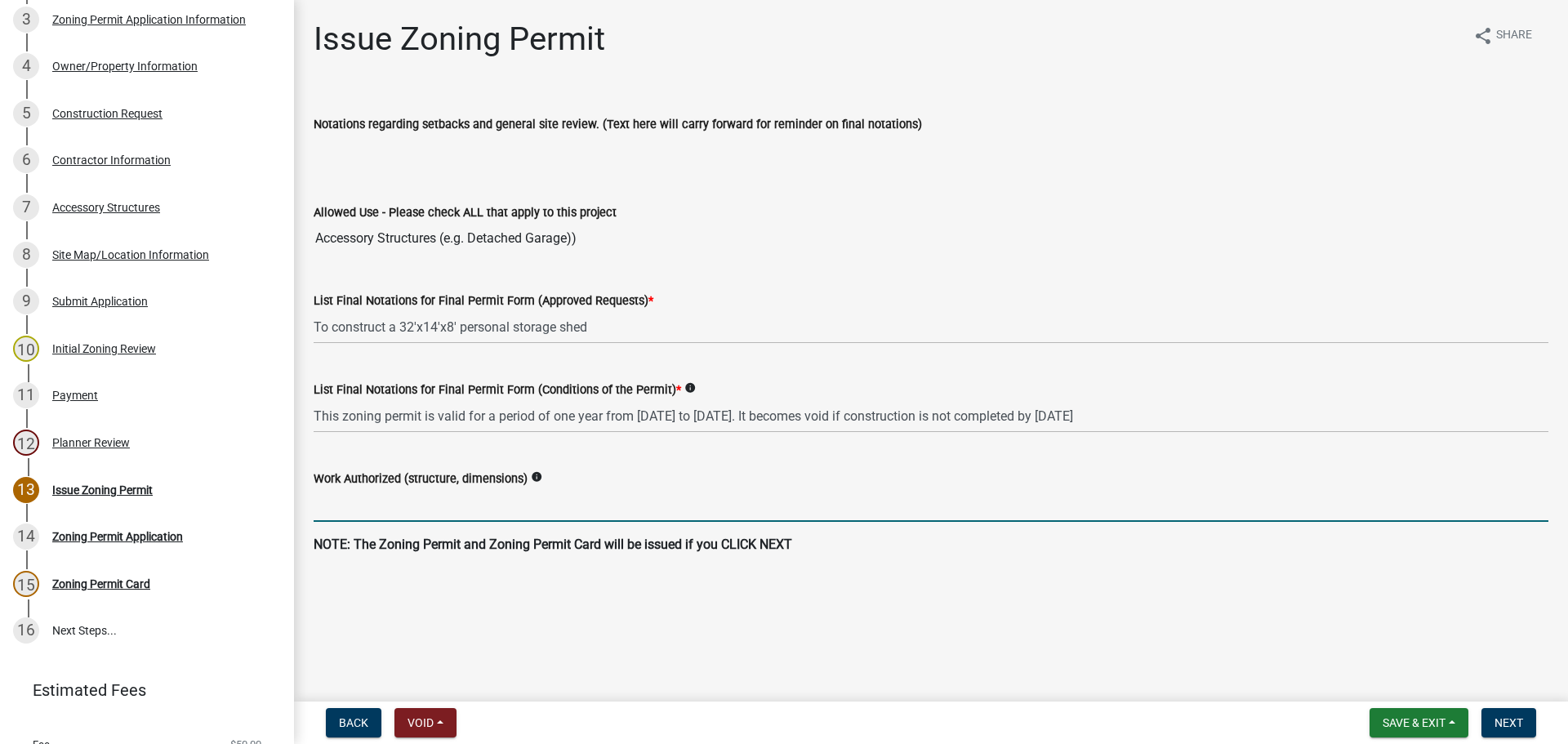
click at [433, 505] on input "Work Authorized (structure, dimensions)" at bounding box center [931, 505] width 1235 height 33
paste input "32'x14'x8' personal storage shed"
click at [314, 505] on input "32'x14'x8' personal storage shed" at bounding box center [931, 505] width 1235 height 33
drag, startPoint x: 592, startPoint y: 499, endPoint x: 728, endPoint y: 503, distance: 136.1
click at [728, 503] on input "to construct a personal storage shed 32'x14'x8' personal storage shed" at bounding box center [931, 505] width 1235 height 33
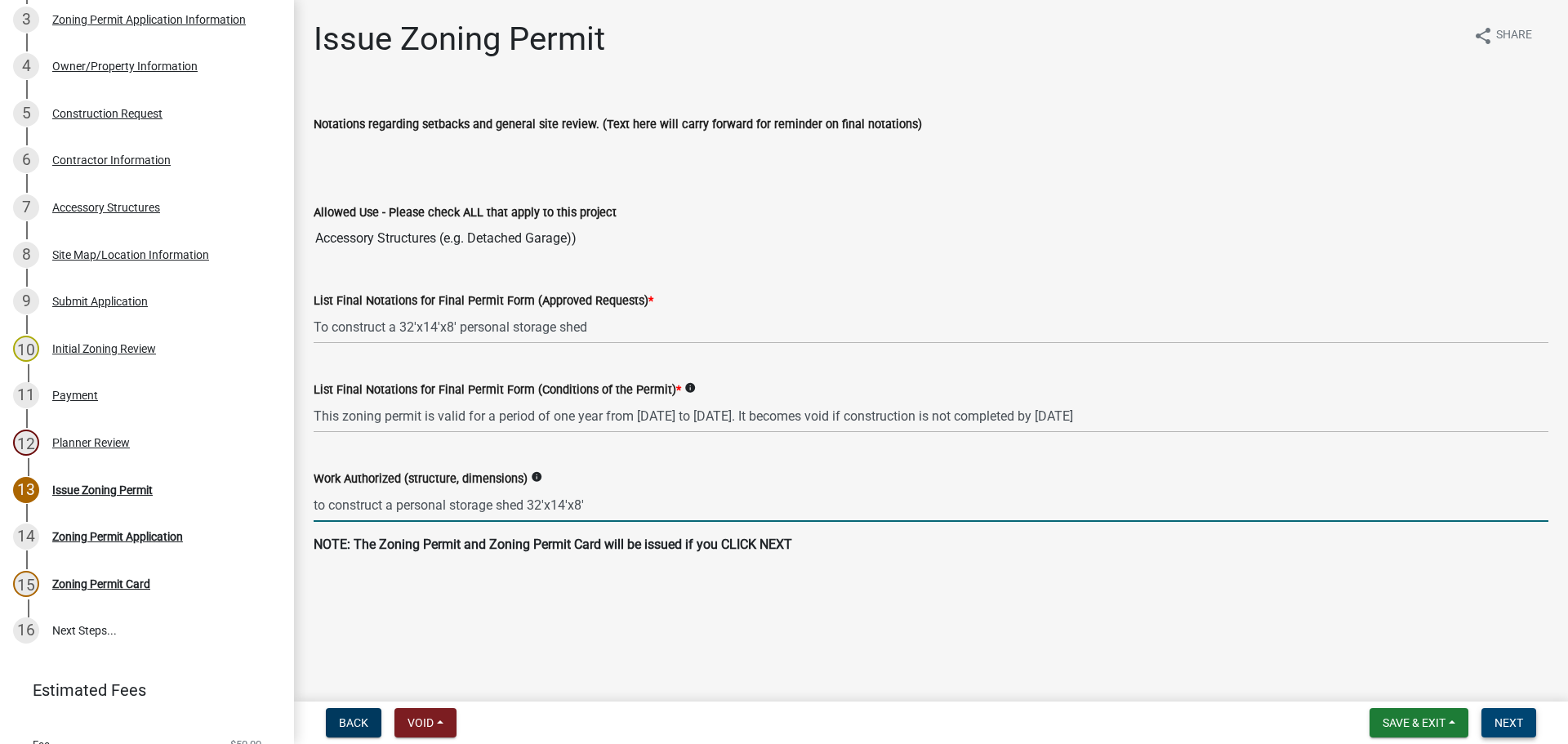
type input "to construct a personal storage shed 32'x14'x8'"
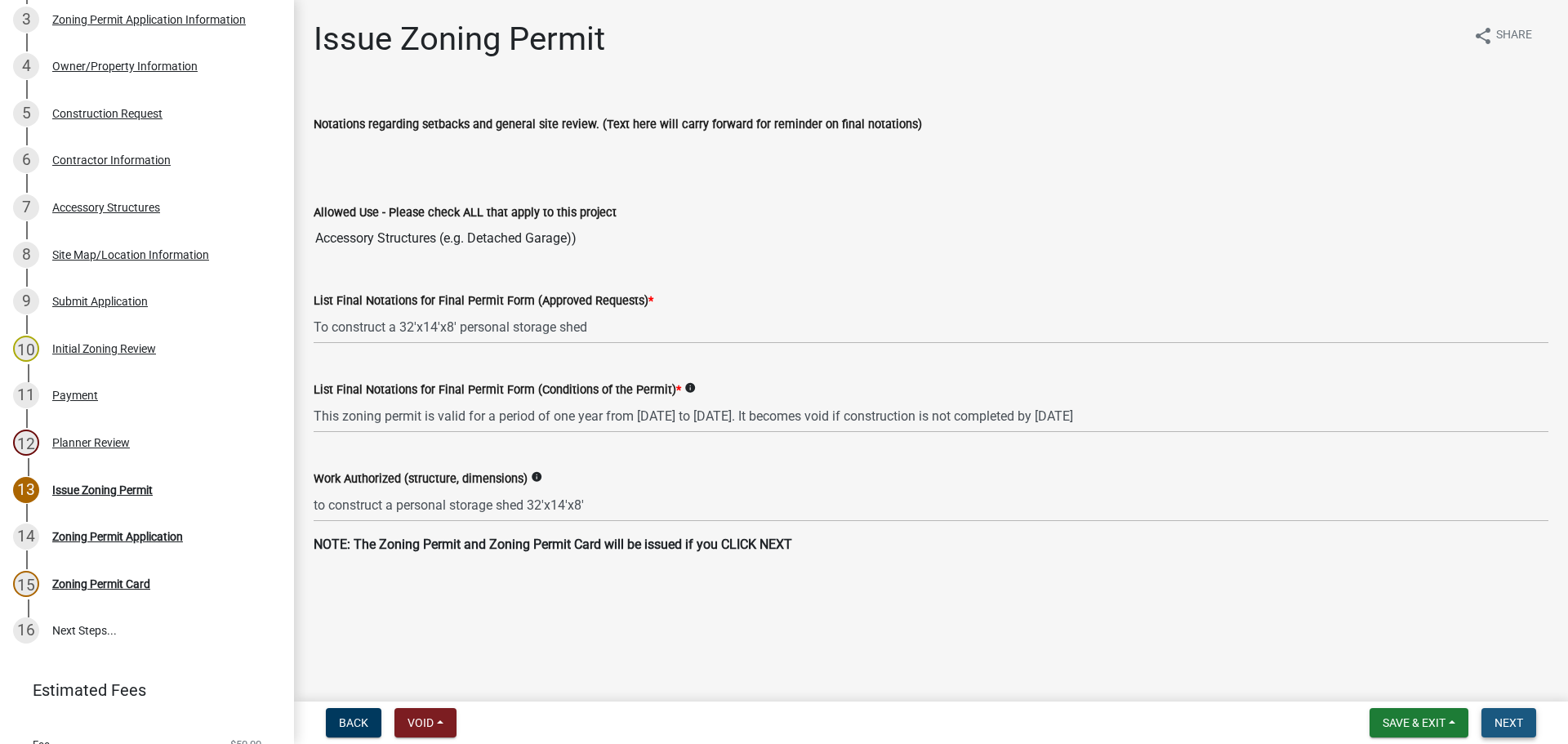
click at [1257, 565] on span "Next" at bounding box center [1508, 721] width 28 height 13
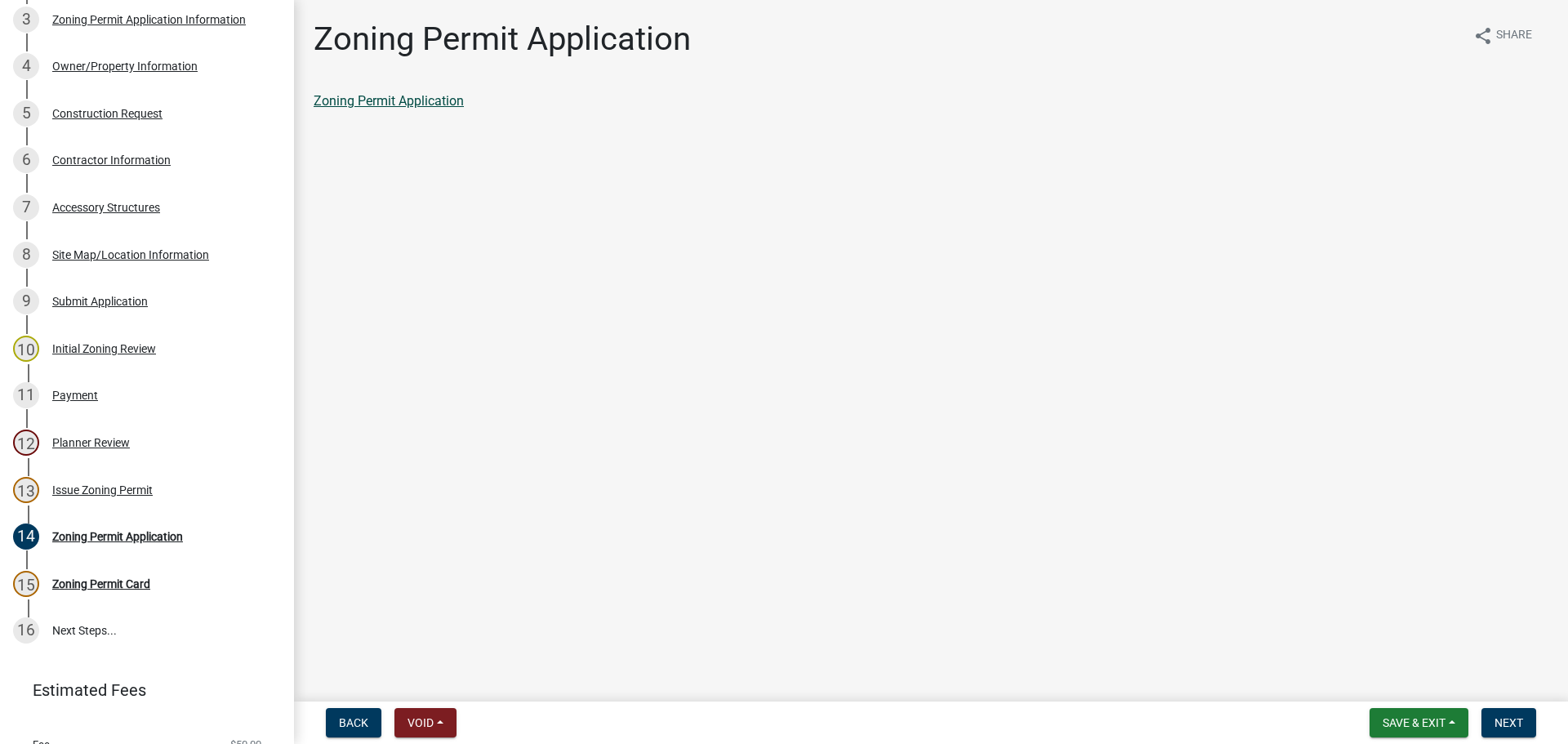
click at [436, 95] on link "Zoning Permit Application" at bounding box center [388, 101] width 150 height 16
click at [1257, 565] on span "Next" at bounding box center [1508, 721] width 28 height 13
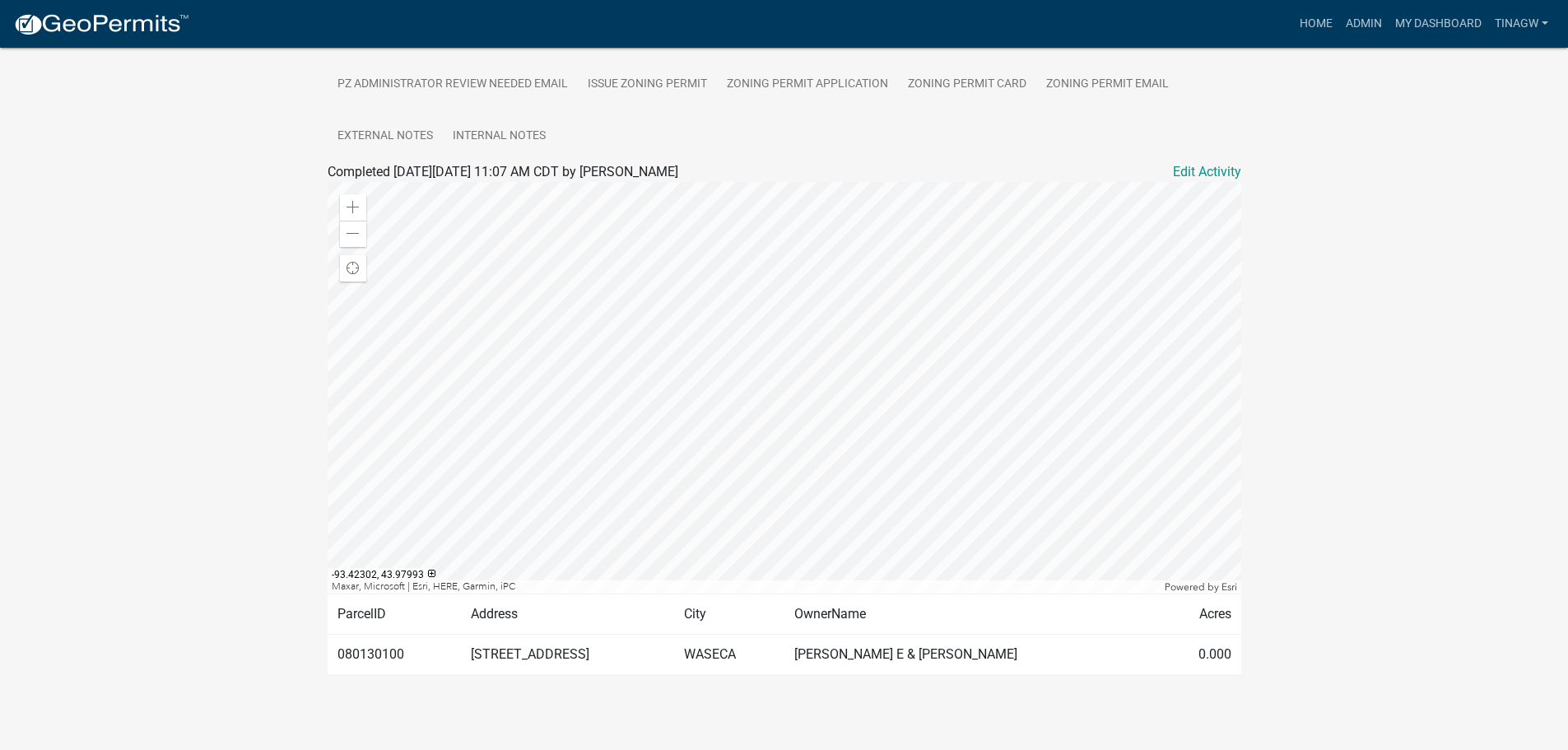
scroll to position [465, 0]
